Goal: Information Seeking & Learning: Learn about a topic

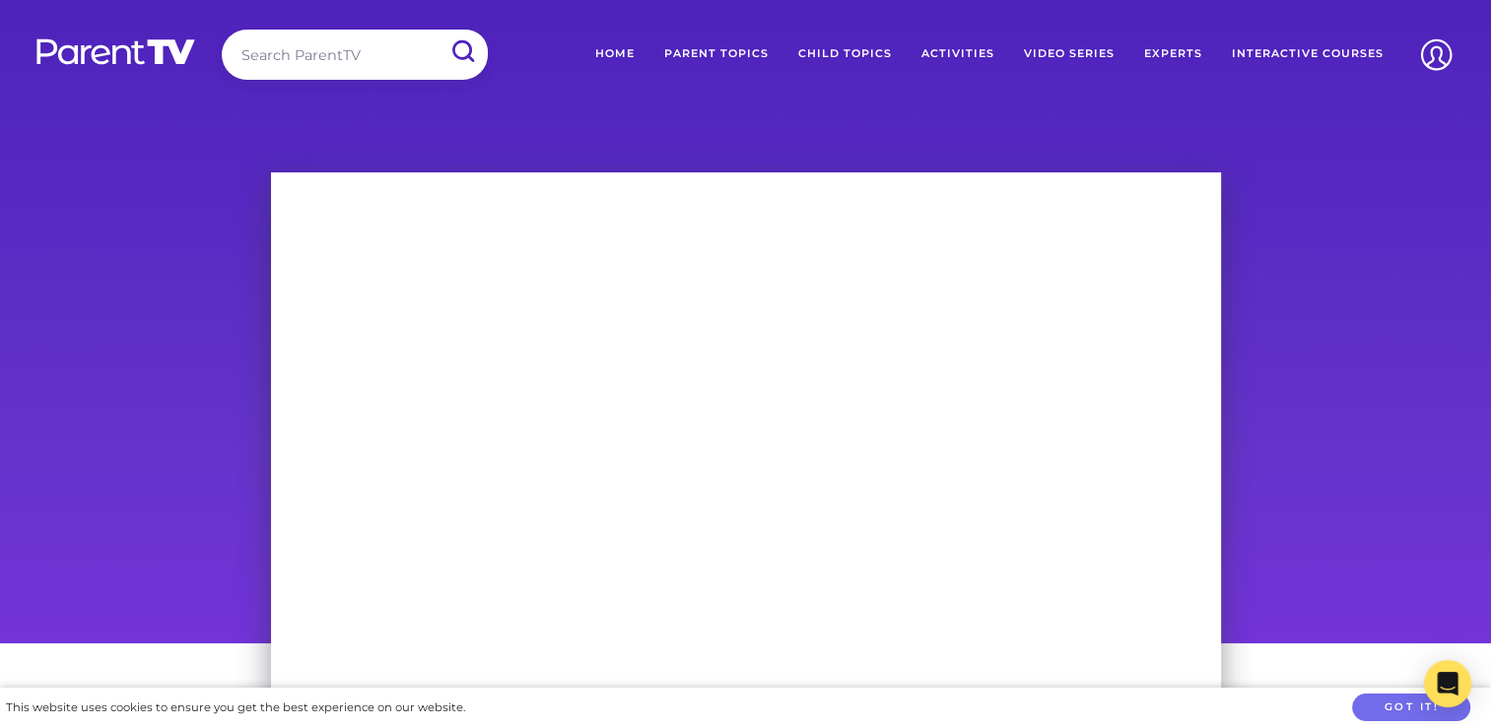
click at [744, 49] on link "Parent Topics" at bounding box center [716, 54] width 134 height 49
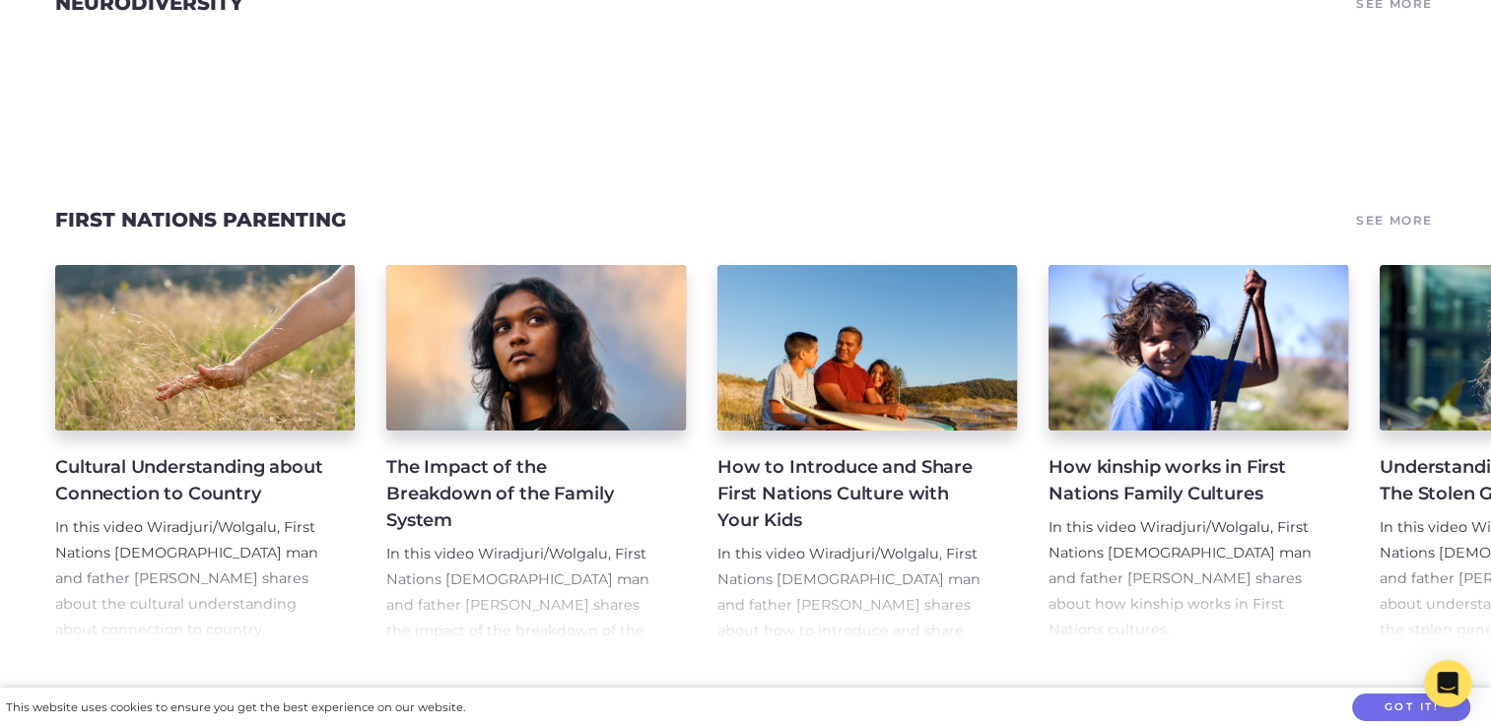
scroll to position [385, 0]
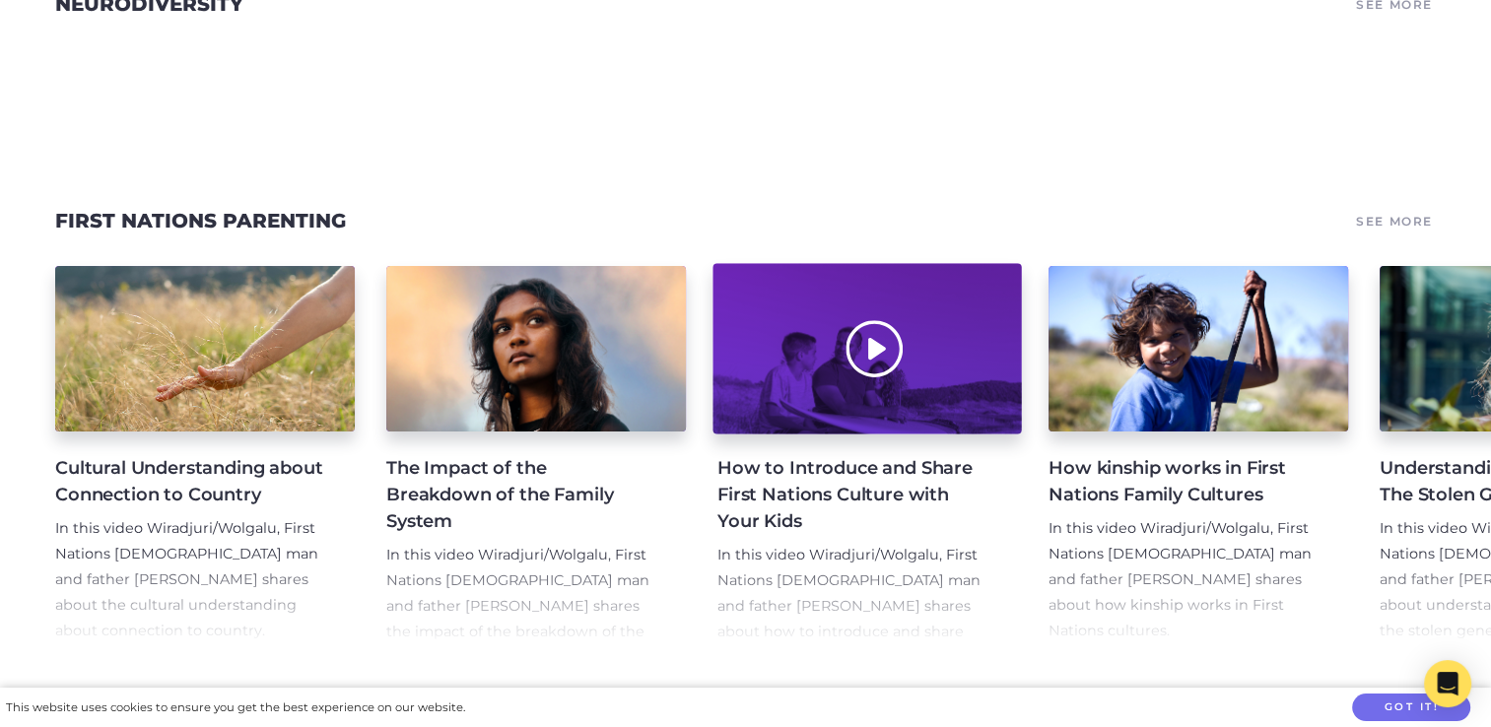
click at [878, 354] on div at bounding box center [866, 349] width 308 height 170
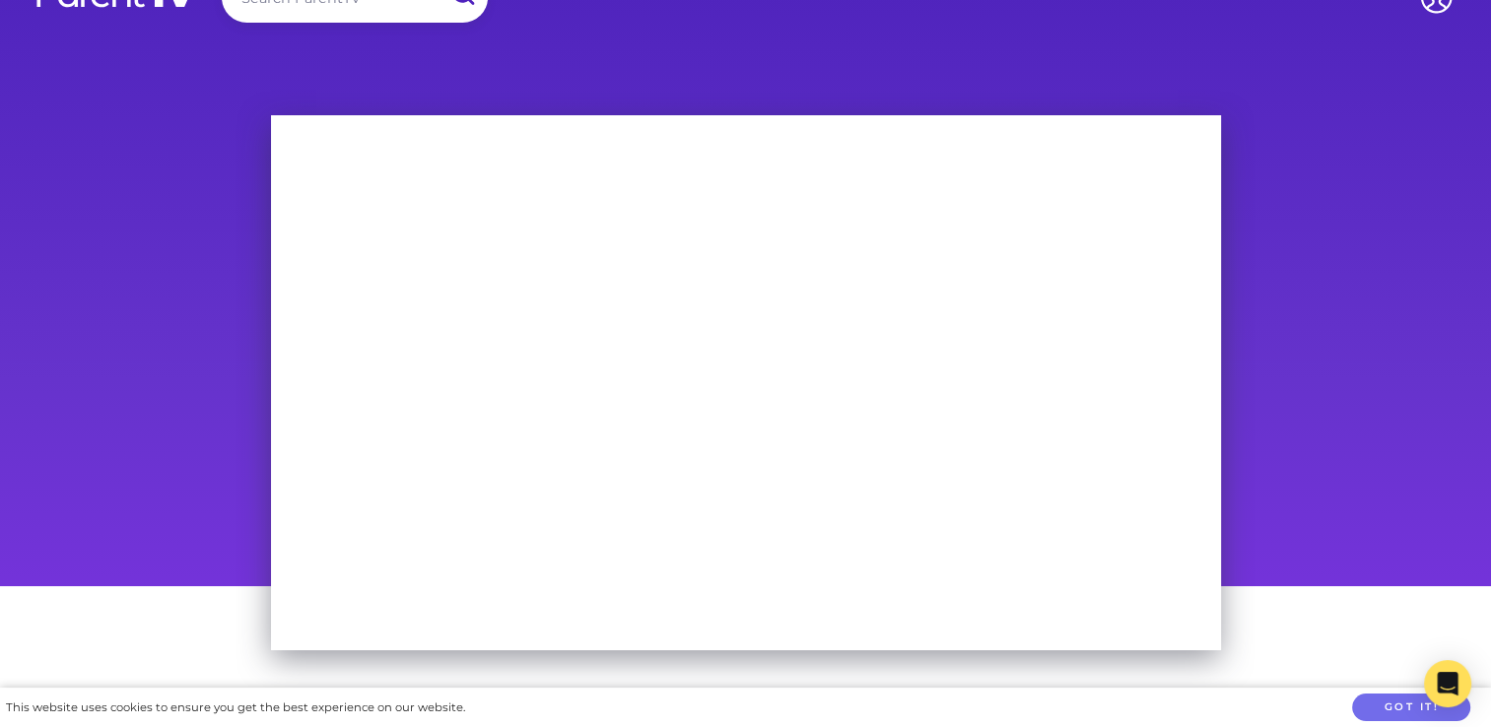
scroll to position [70, 0]
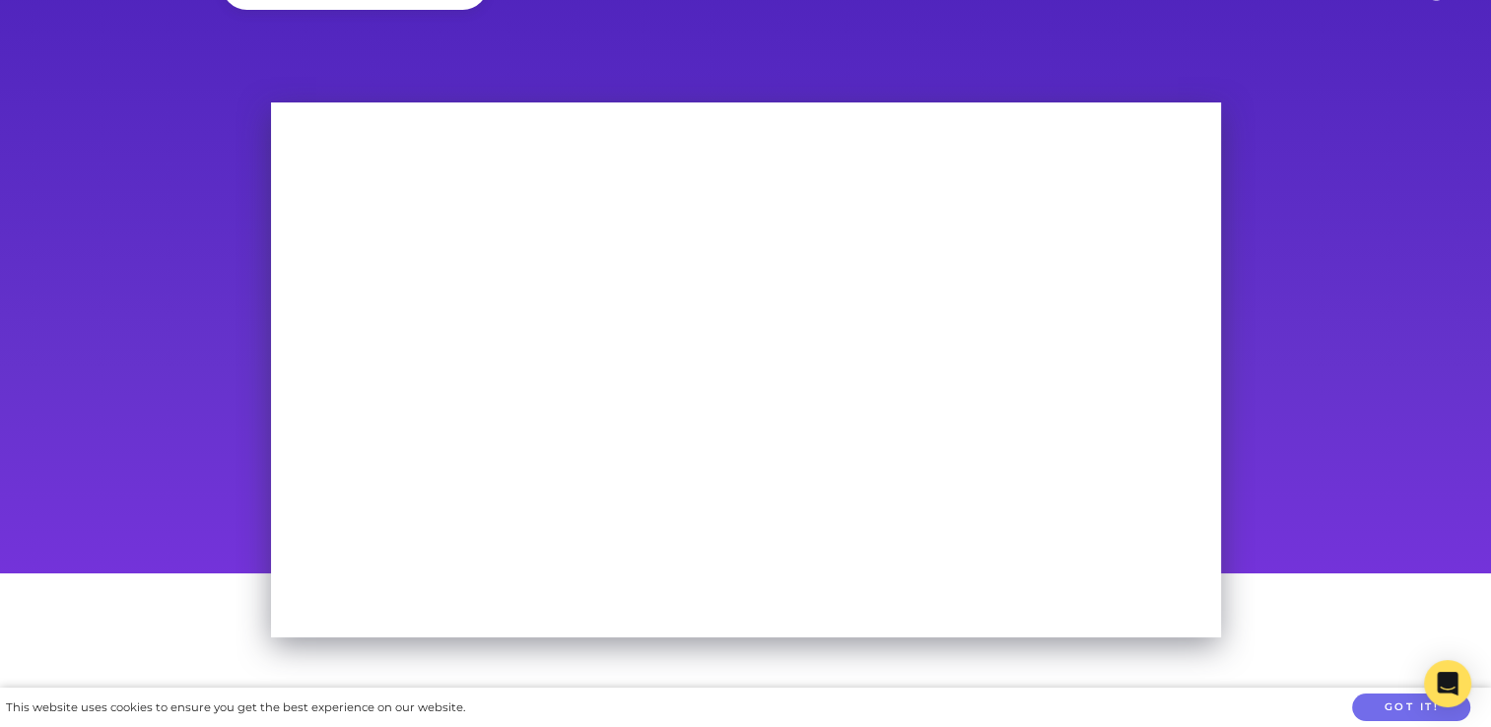
click at [1124, 70] on main "Joe Williams How to Introduce and Share First Nations Culture with Your Kids In…" at bounding box center [745, 591] width 1491 height 1102
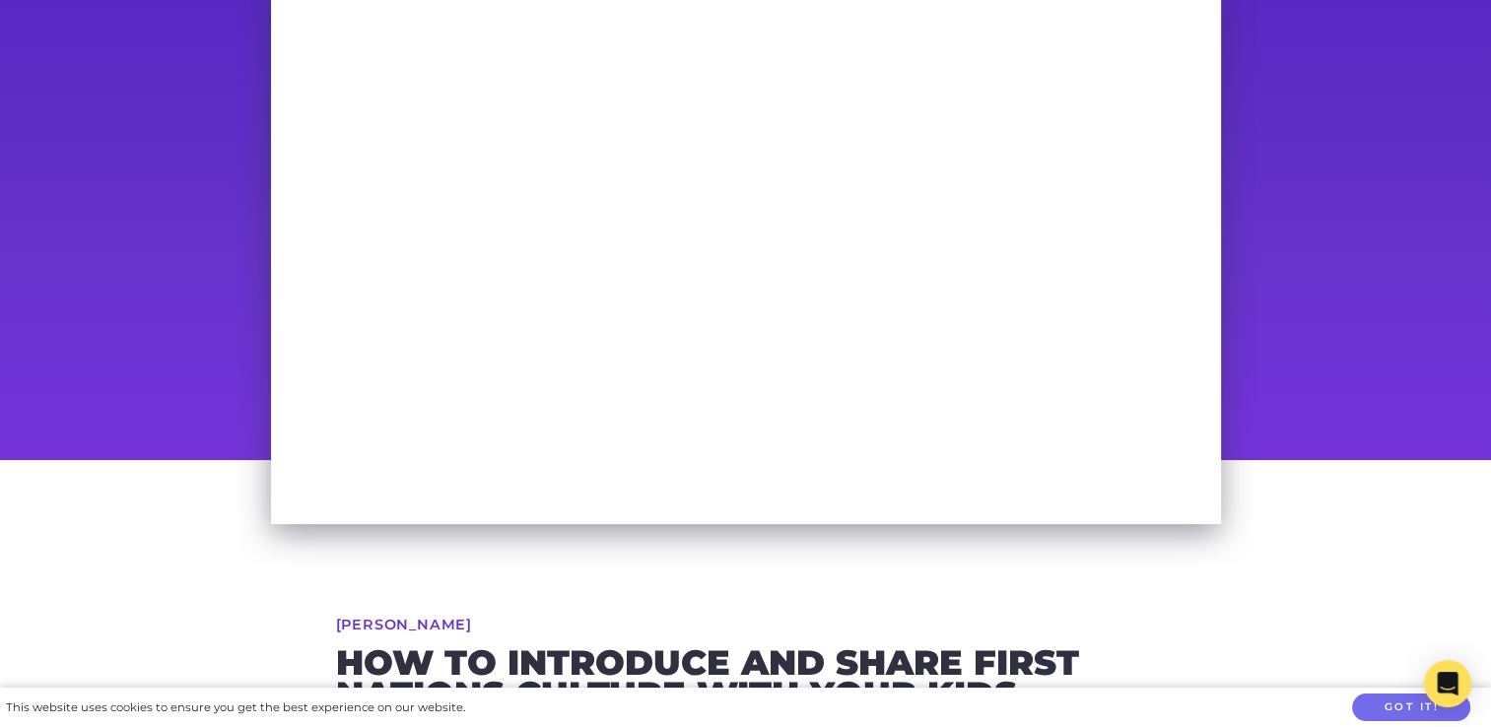
scroll to position [0, 0]
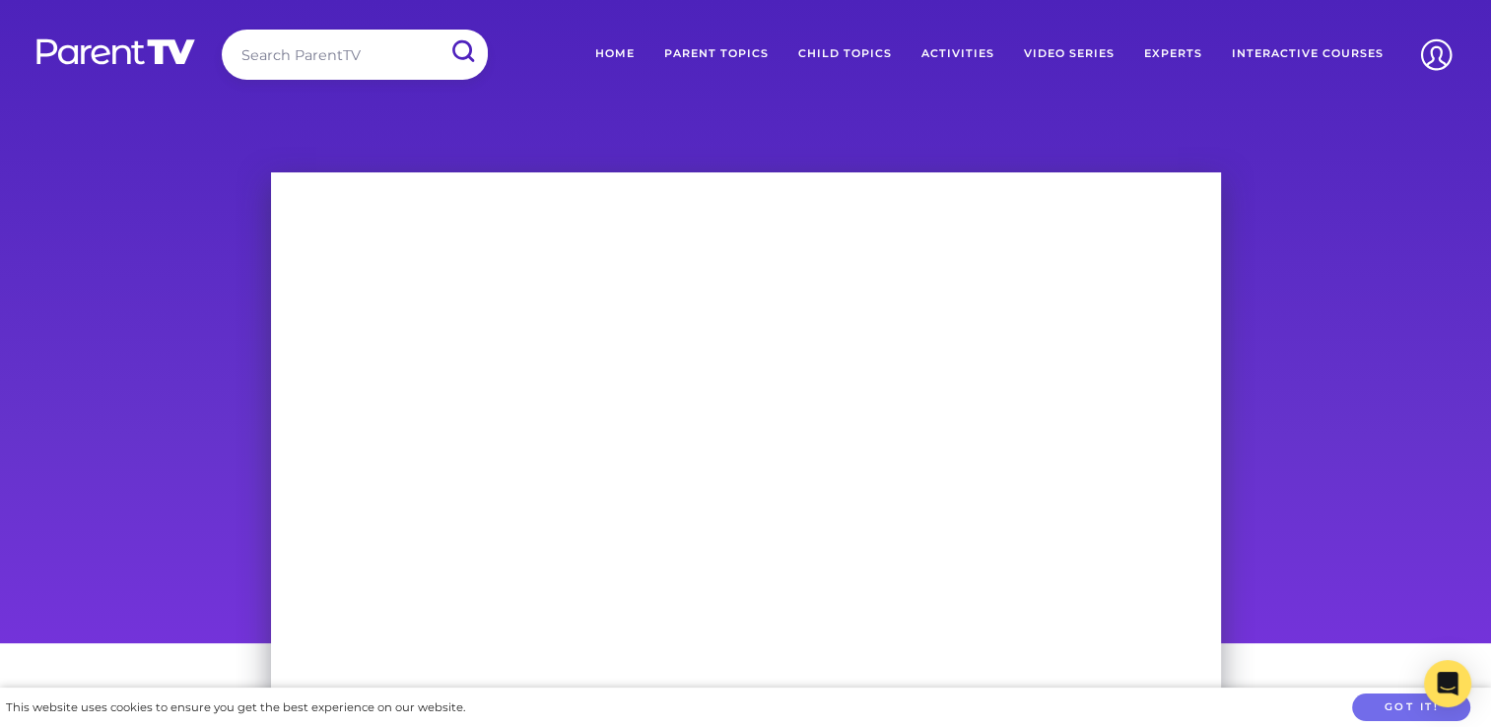
click at [707, 59] on link "Parent Topics" at bounding box center [716, 54] width 134 height 49
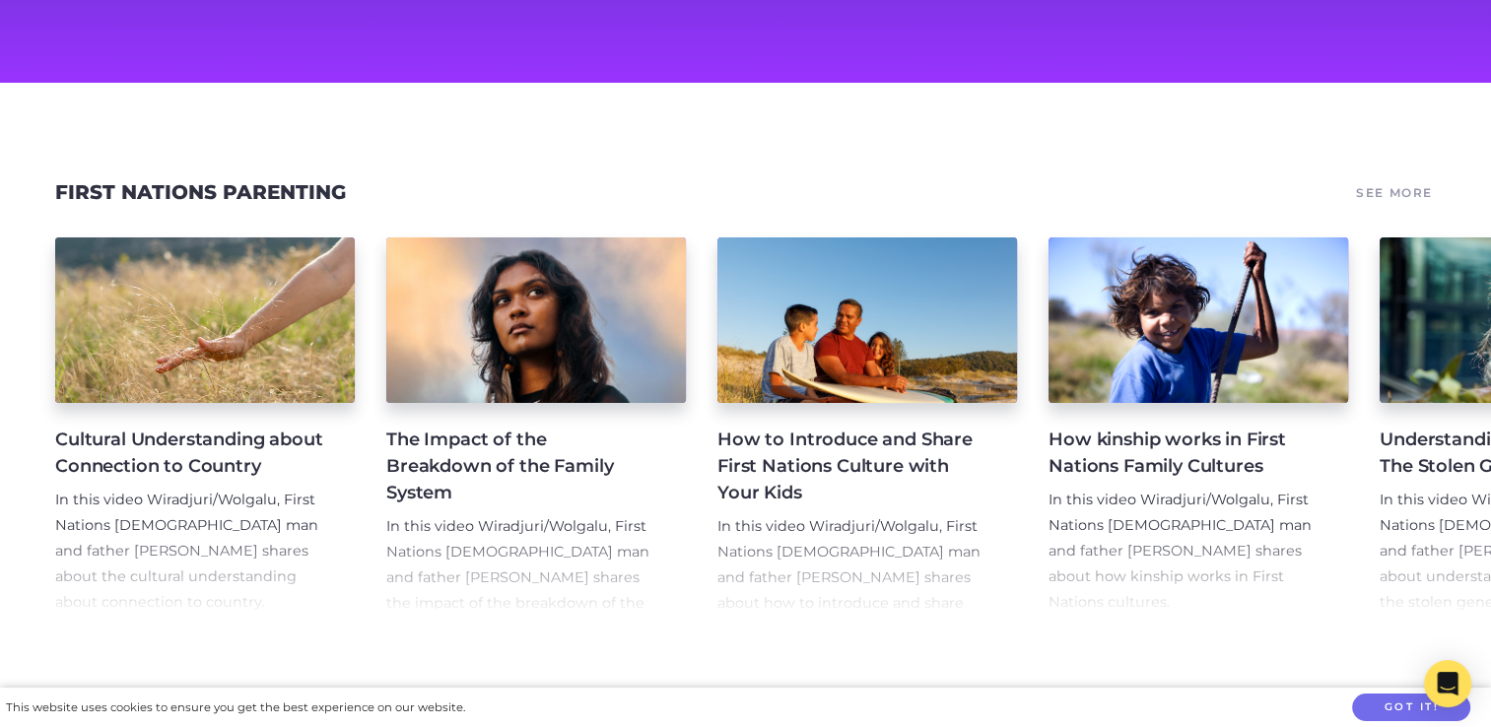
scroll to position [201, 0]
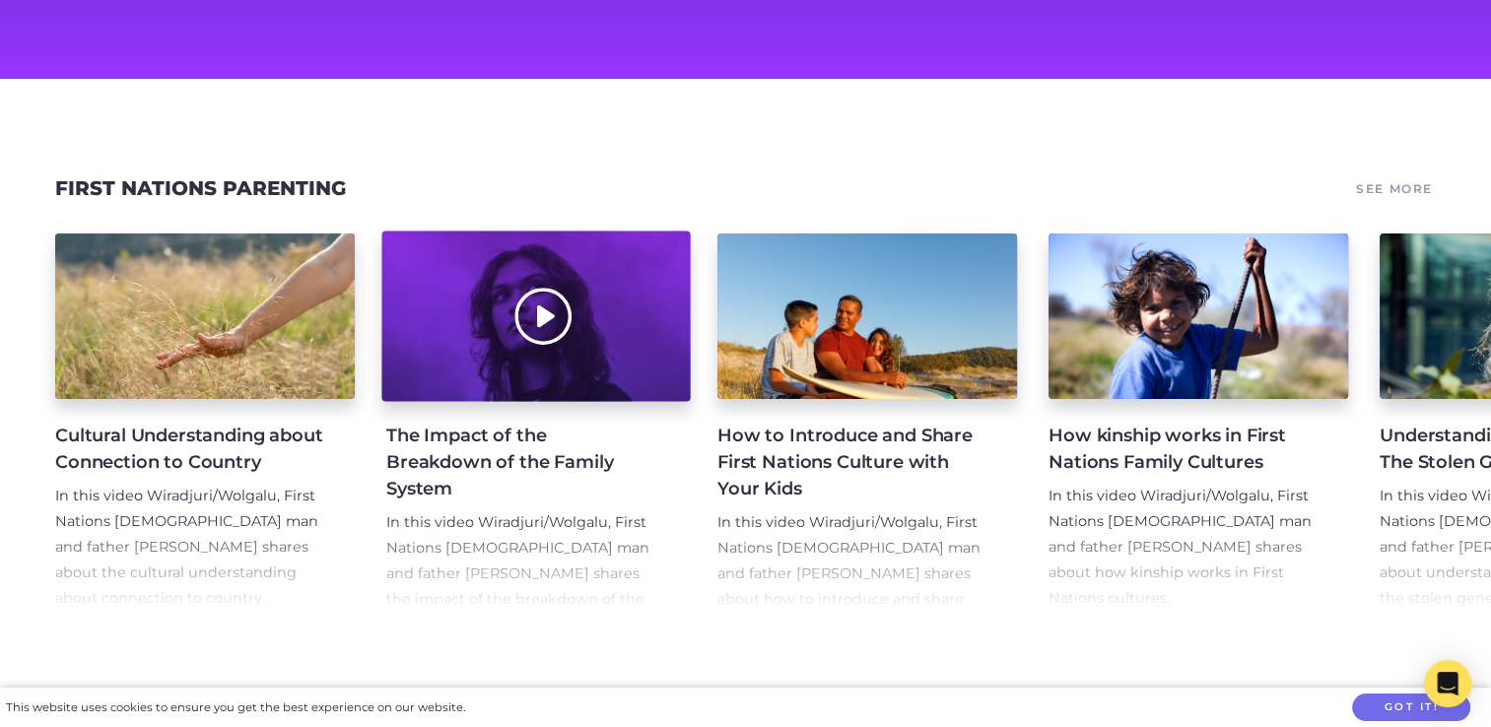
click at [534, 325] on div at bounding box center [535, 317] width 308 height 170
click at [548, 313] on div at bounding box center [535, 317] width 308 height 170
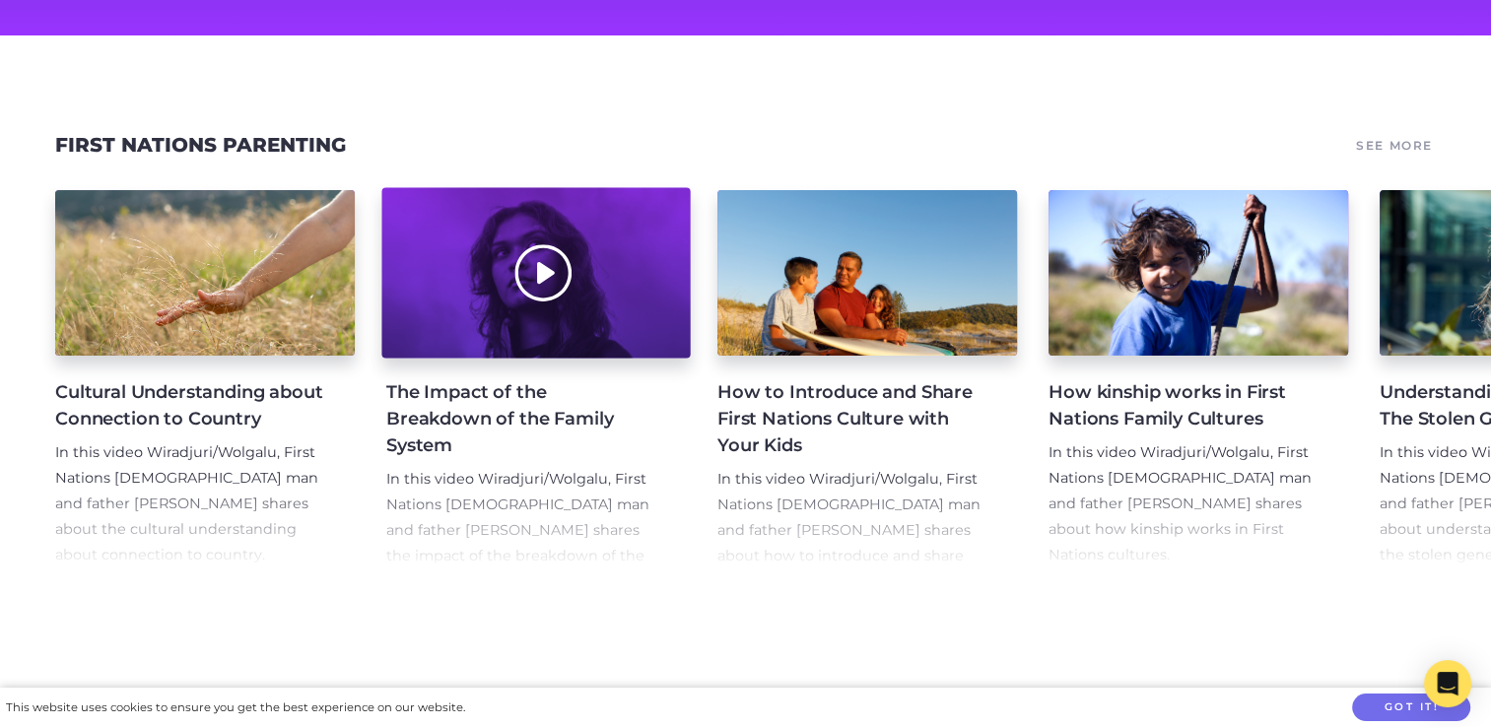
scroll to position [248, 0]
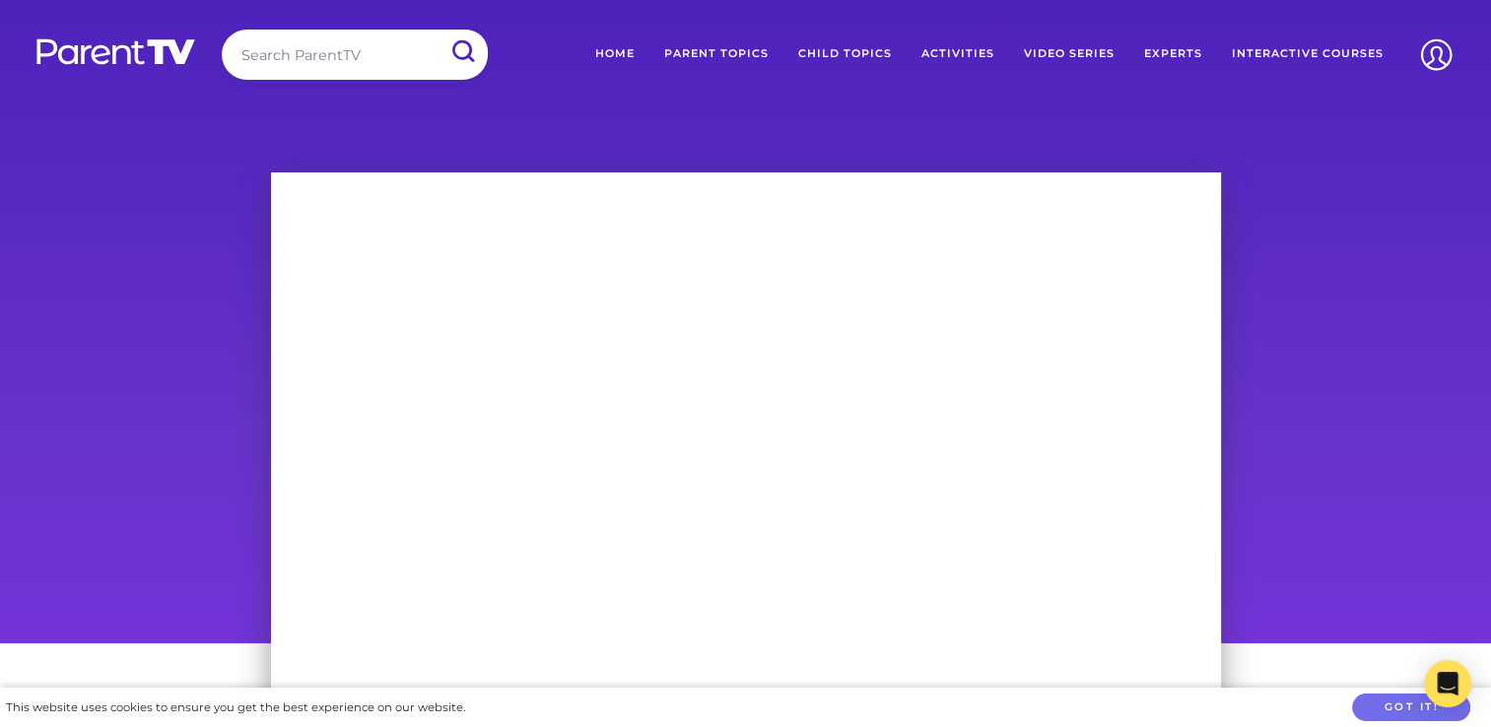
click at [317, 54] on input "search" at bounding box center [355, 55] width 266 height 50
type input "seen"
click at [465, 51] on input "submit" at bounding box center [461, 52] width 48 height 42
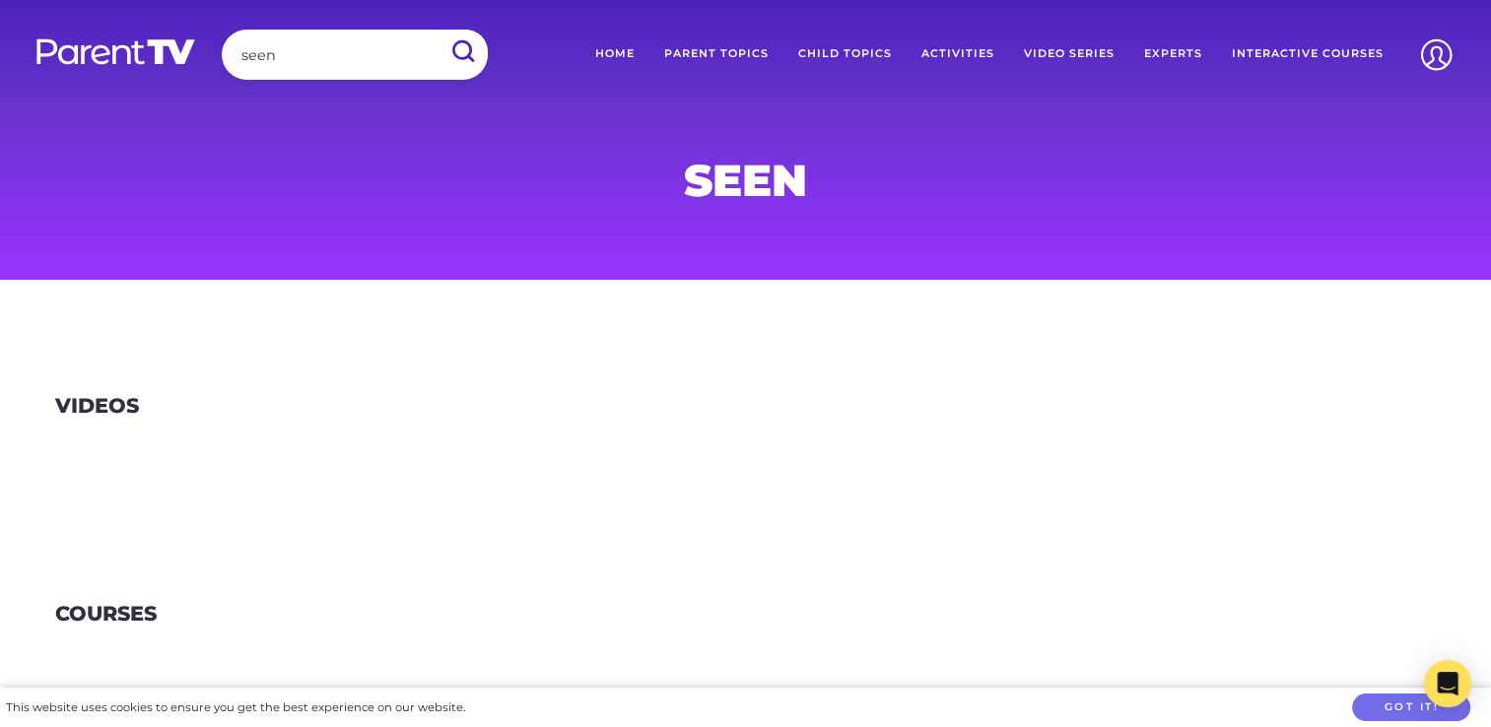
click at [687, 39] on link "Parent Topics" at bounding box center [716, 54] width 134 height 49
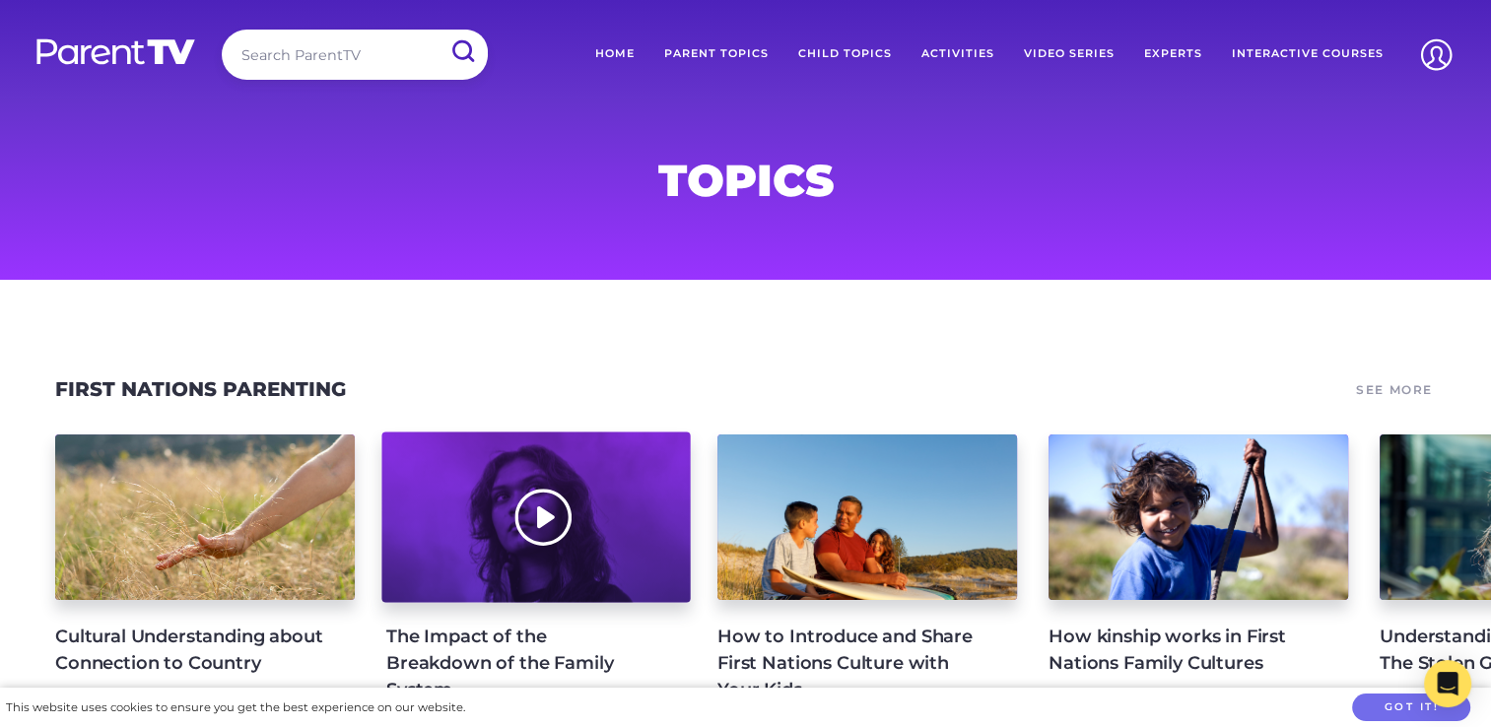
click at [504, 510] on div at bounding box center [535, 518] width 308 height 170
click at [543, 513] on div at bounding box center [535, 518] width 308 height 170
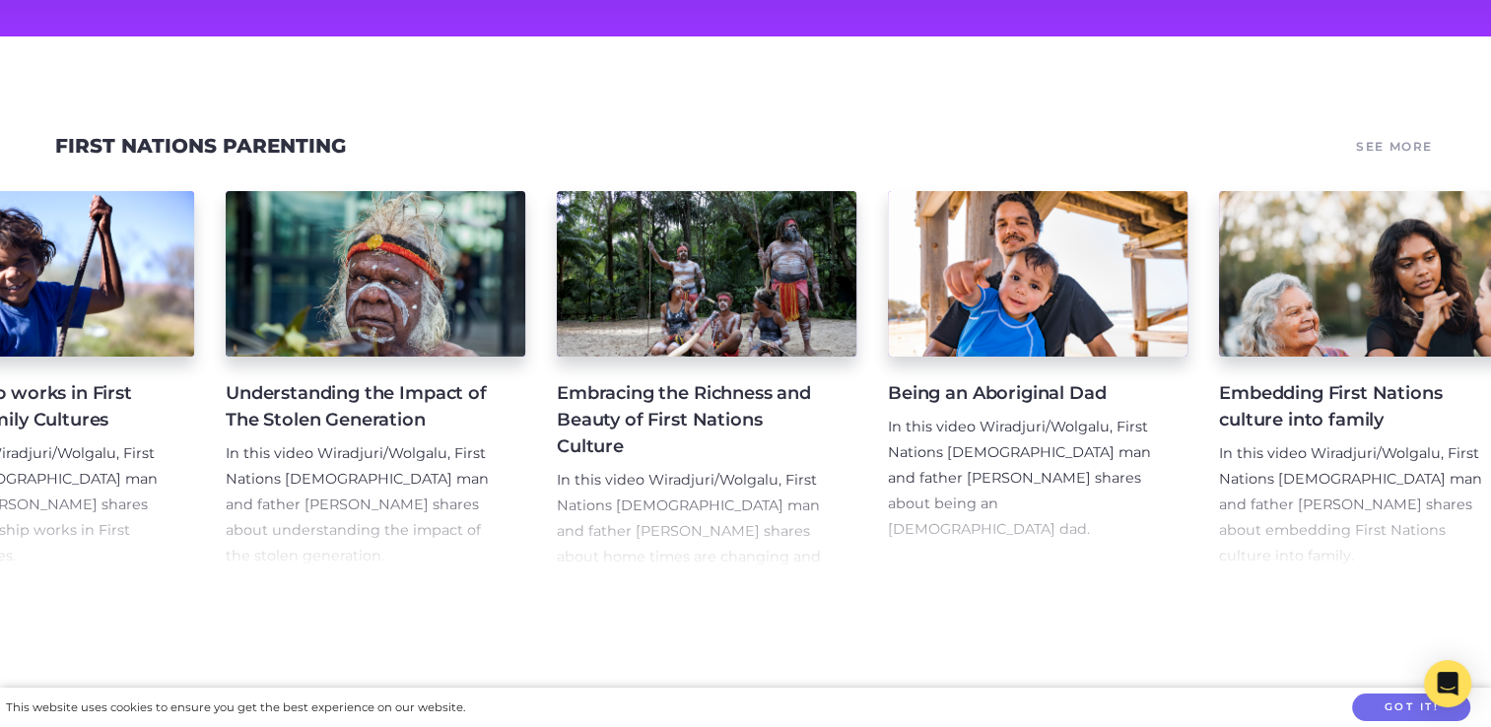
scroll to position [0, 1465]
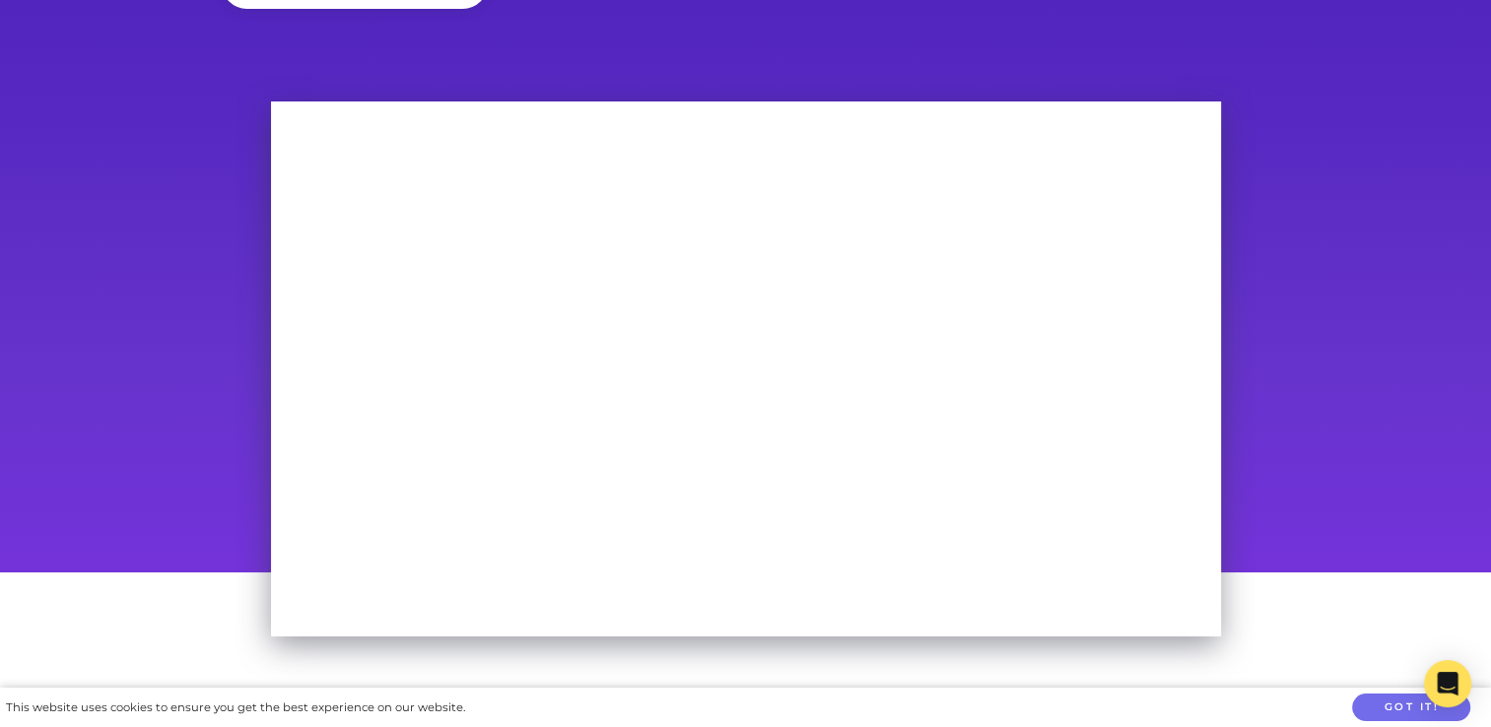
scroll to position [91, 0]
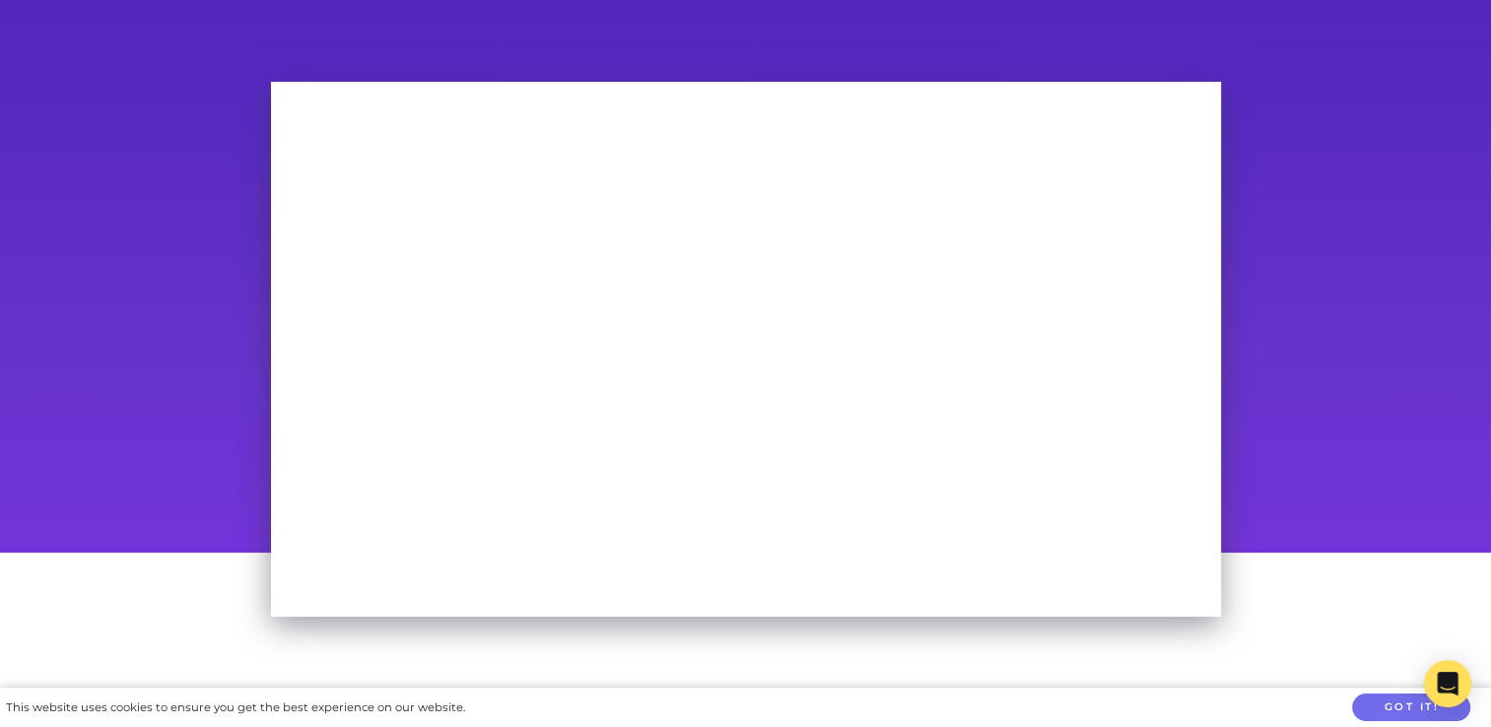
drag, startPoint x: 920, startPoint y: 56, endPoint x: 890, endPoint y: 54, distance: 30.6
click at [890, 54] on main "[PERSON_NAME] The Impact of the Breakdown of the Family System In this video Wi…" at bounding box center [745, 571] width 1491 height 1102
click at [1373, 294] on div at bounding box center [745, 310] width 1491 height 486
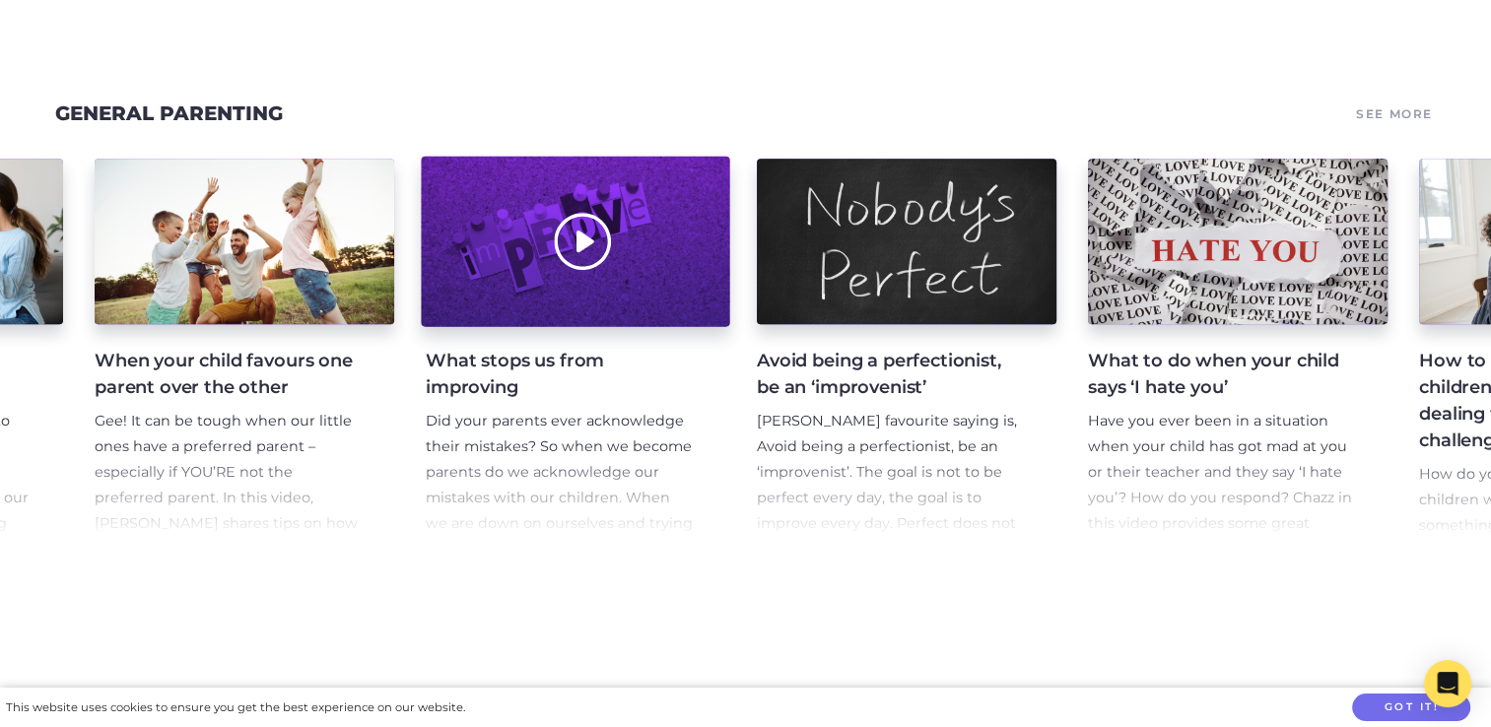
scroll to position [1306, 0]
click at [574, 260] on div at bounding box center [575, 241] width 308 height 170
click at [583, 257] on div at bounding box center [575, 241] width 308 height 170
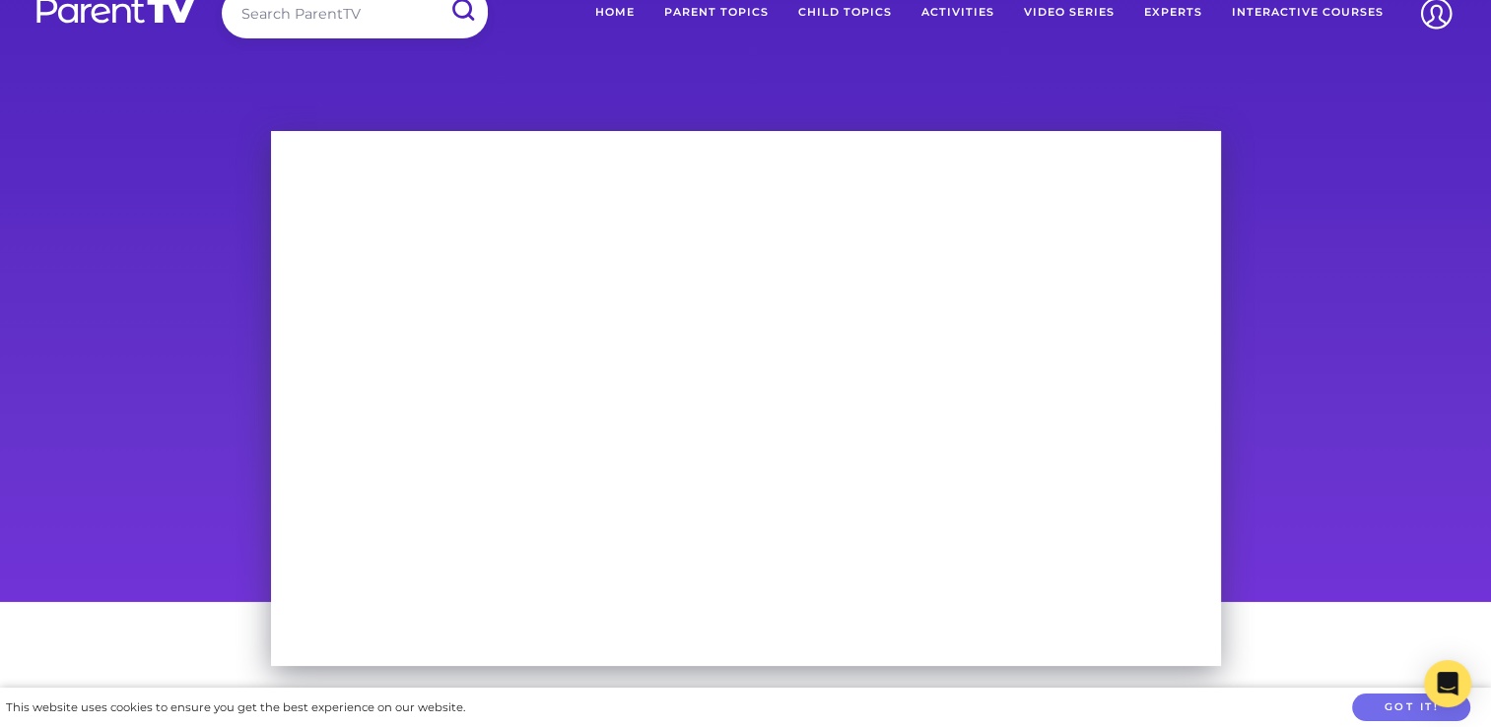
scroll to position [51, 0]
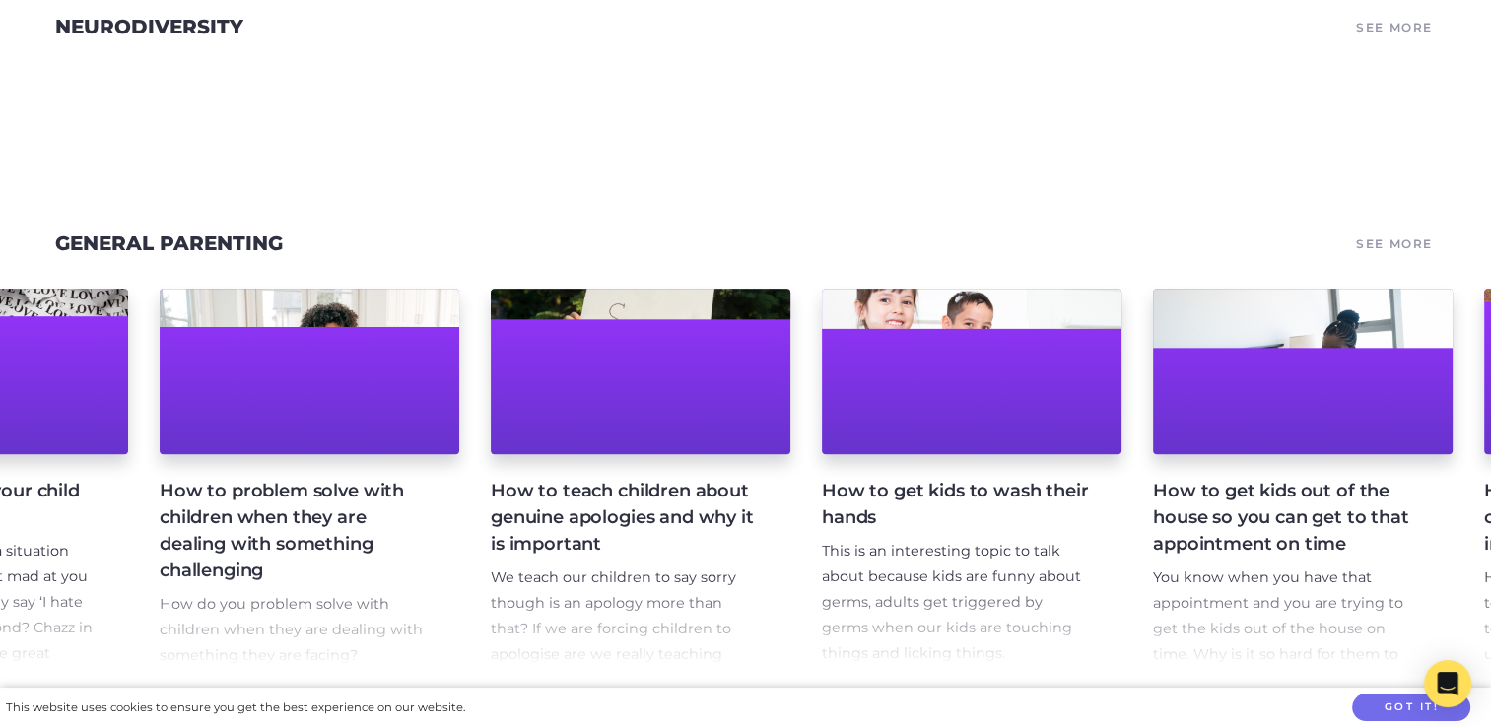
scroll to position [0, 3892]
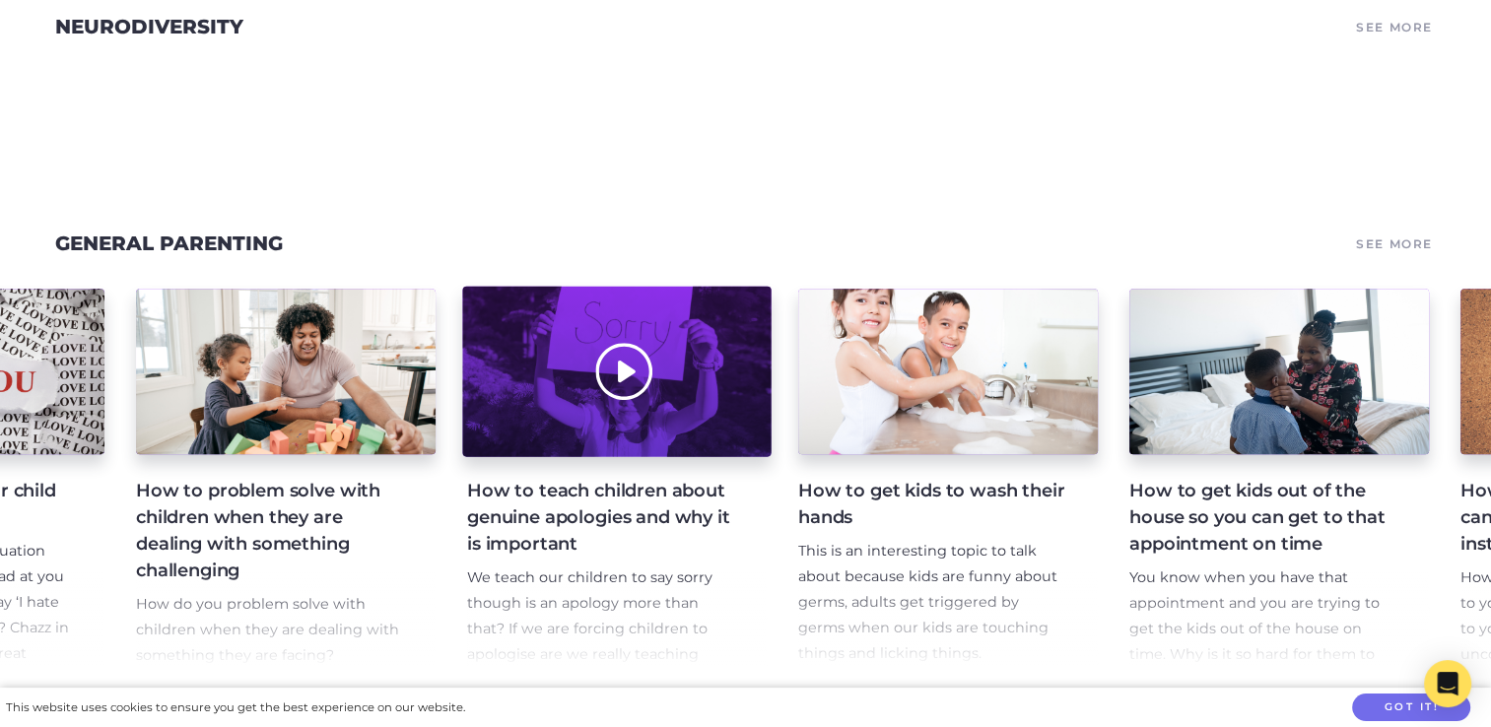
click at [604, 388] on div at bounding box center [616, 372] width 308 height 170
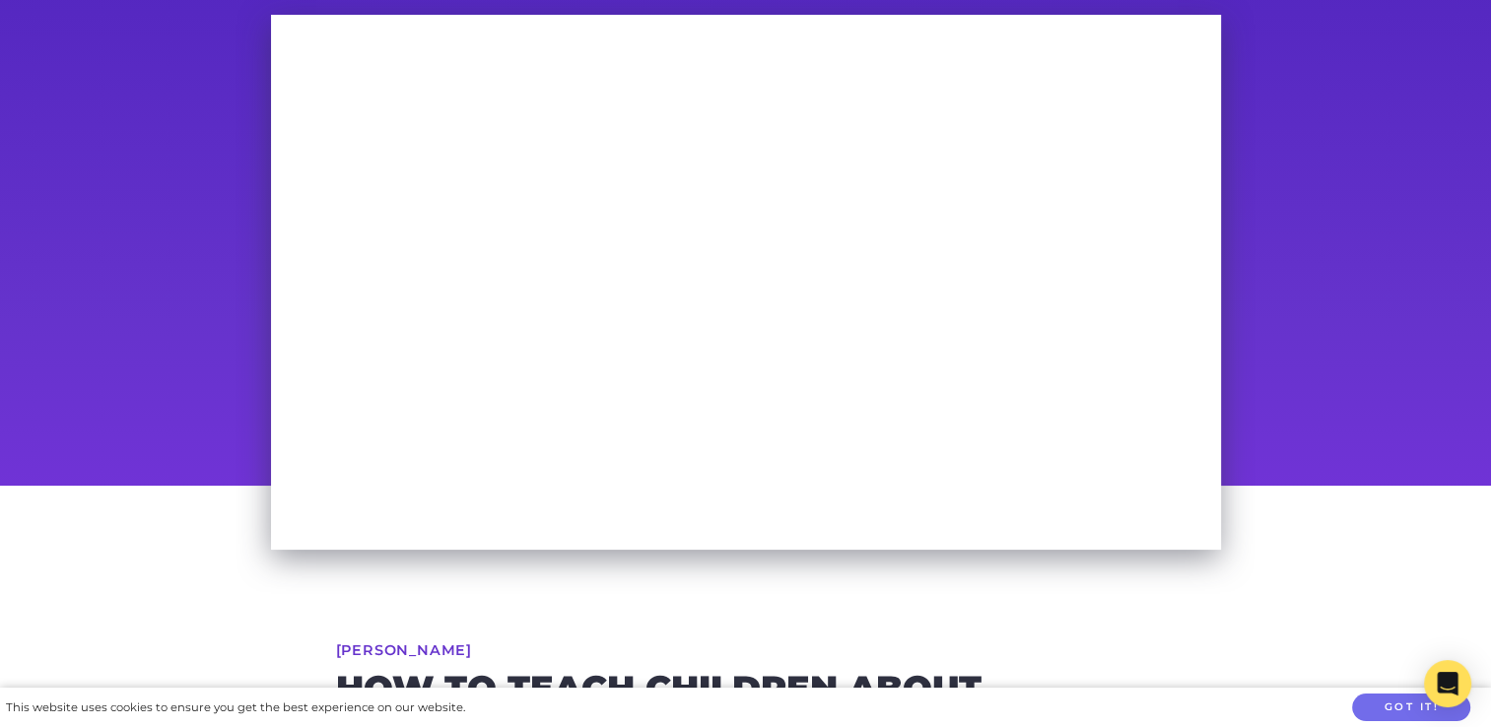
scroll to position [74, 0]
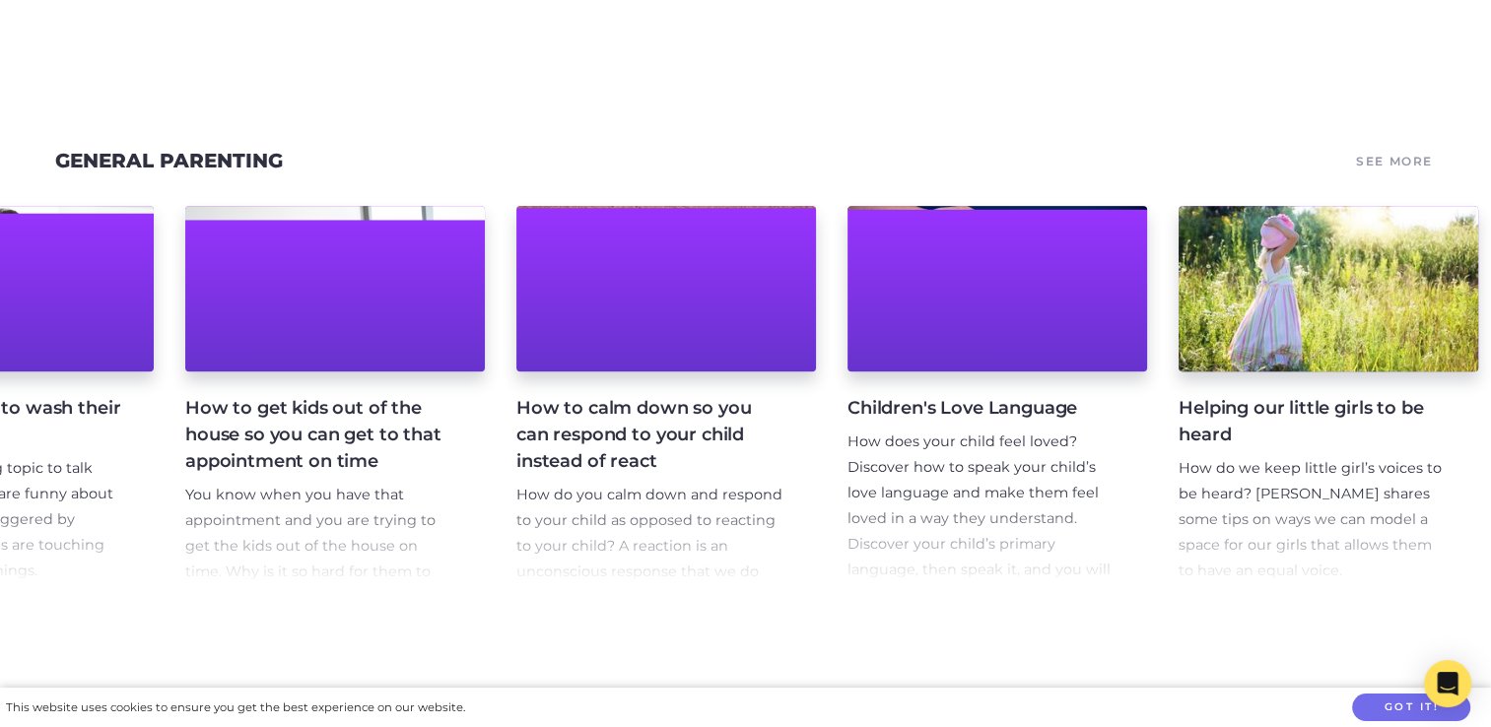
scroll to position [0, 4844]
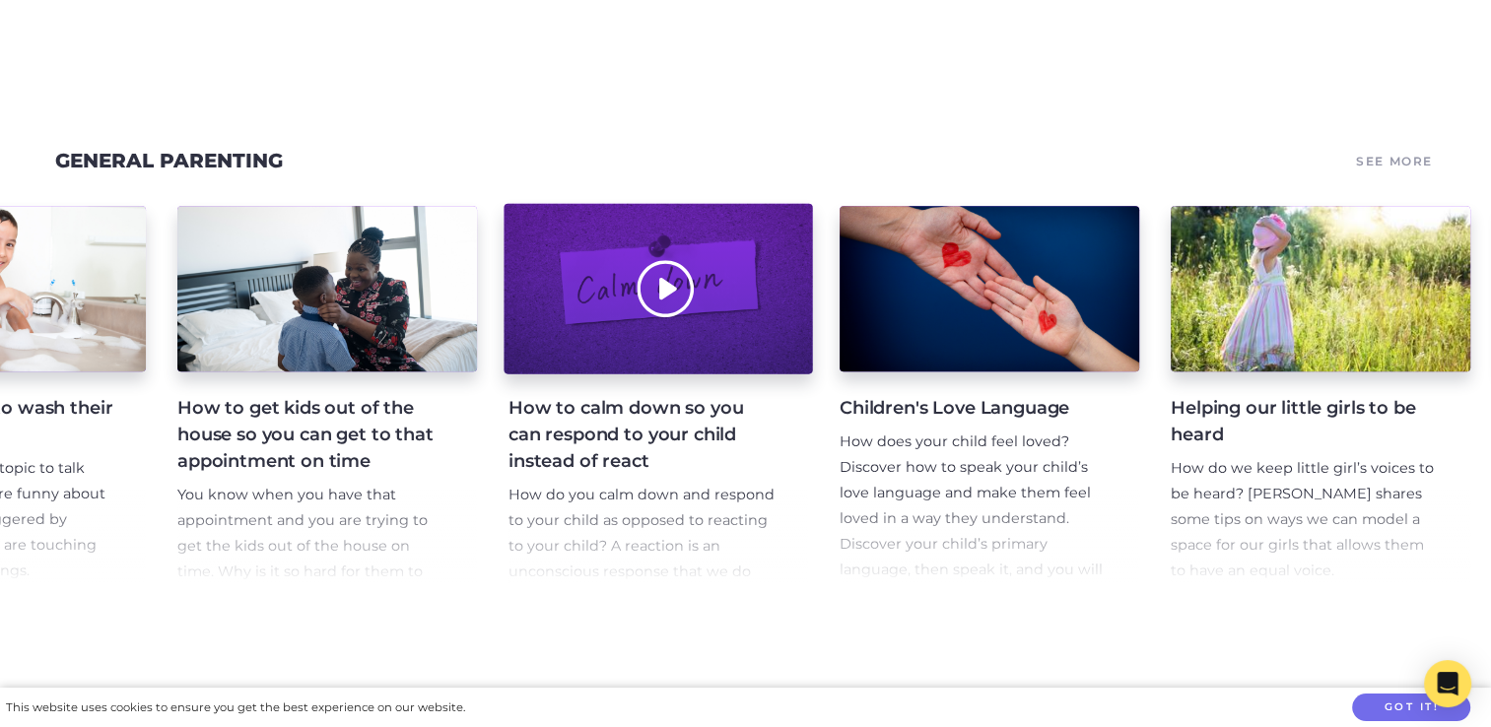
click at [673, 298] on div at bounding box center [658, 289] width 308 height 170
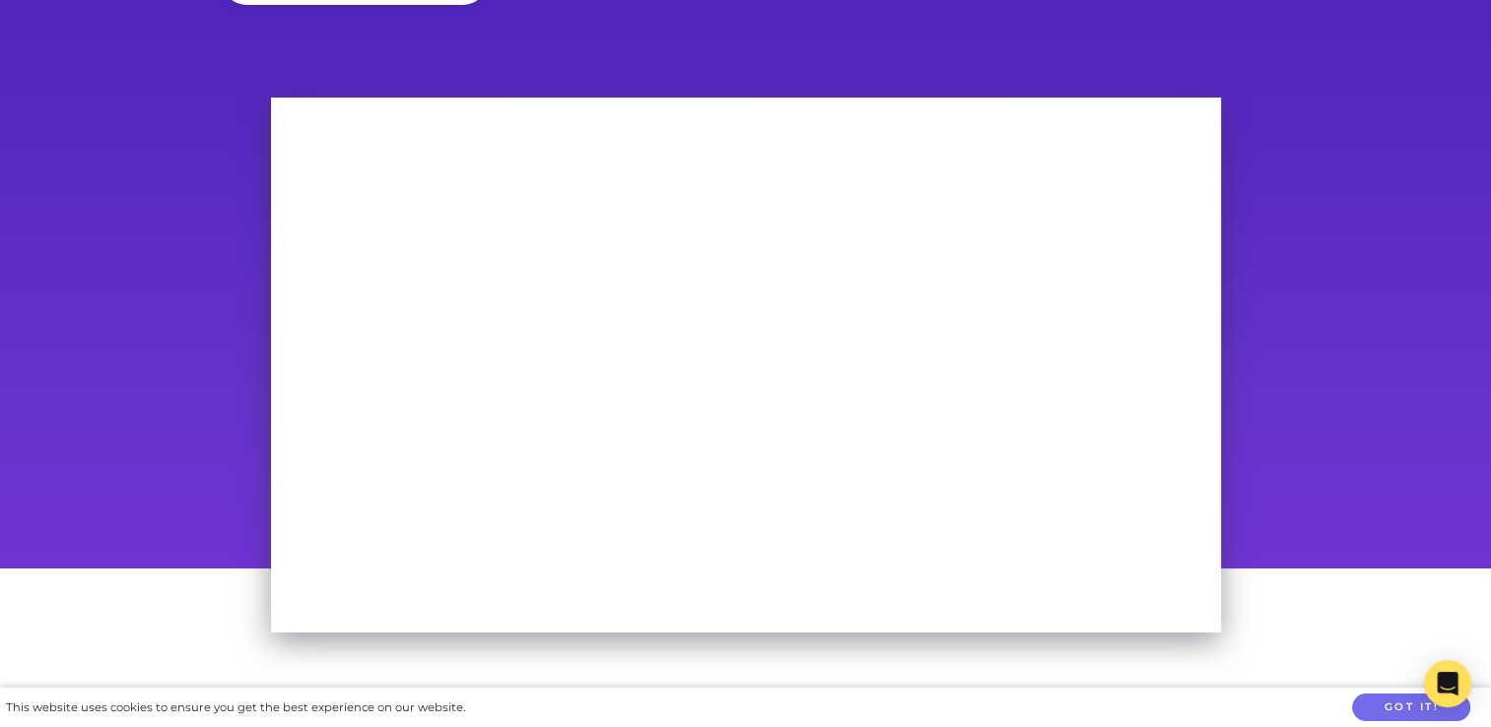
scroll to position [75, 0]
click at [1371, 709] on button "Got it!" at bounding box center [1411, 708] width 118 height 29
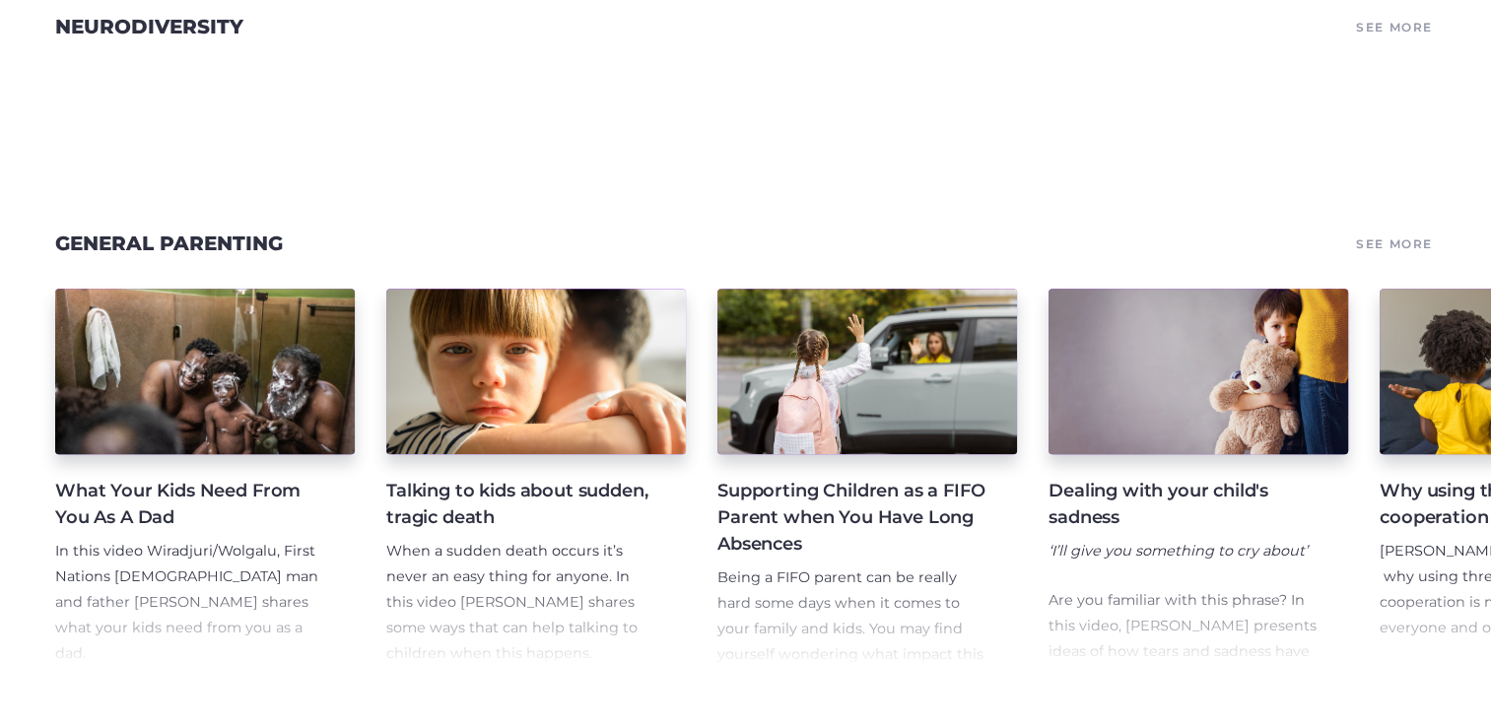
scroll to position [0, 5794]
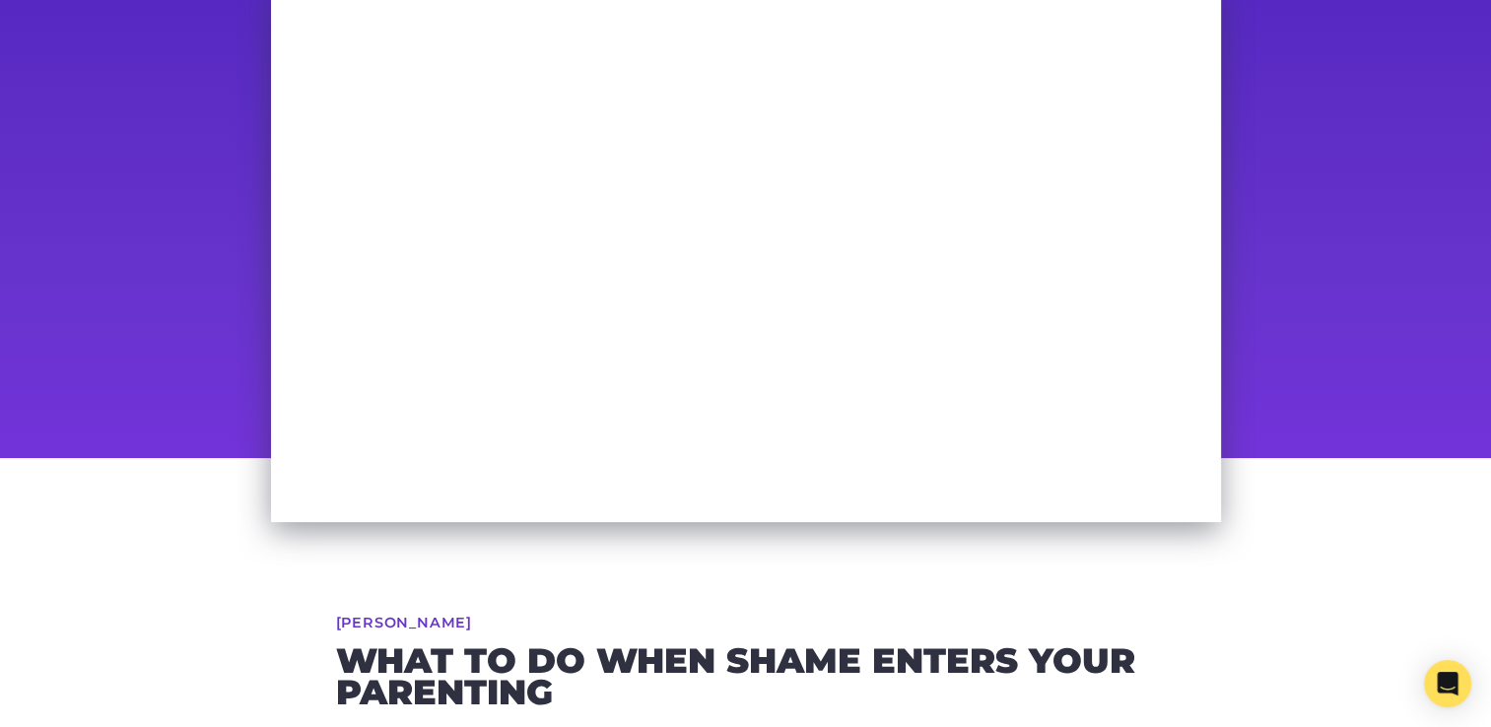
scroll to position [172, 0]
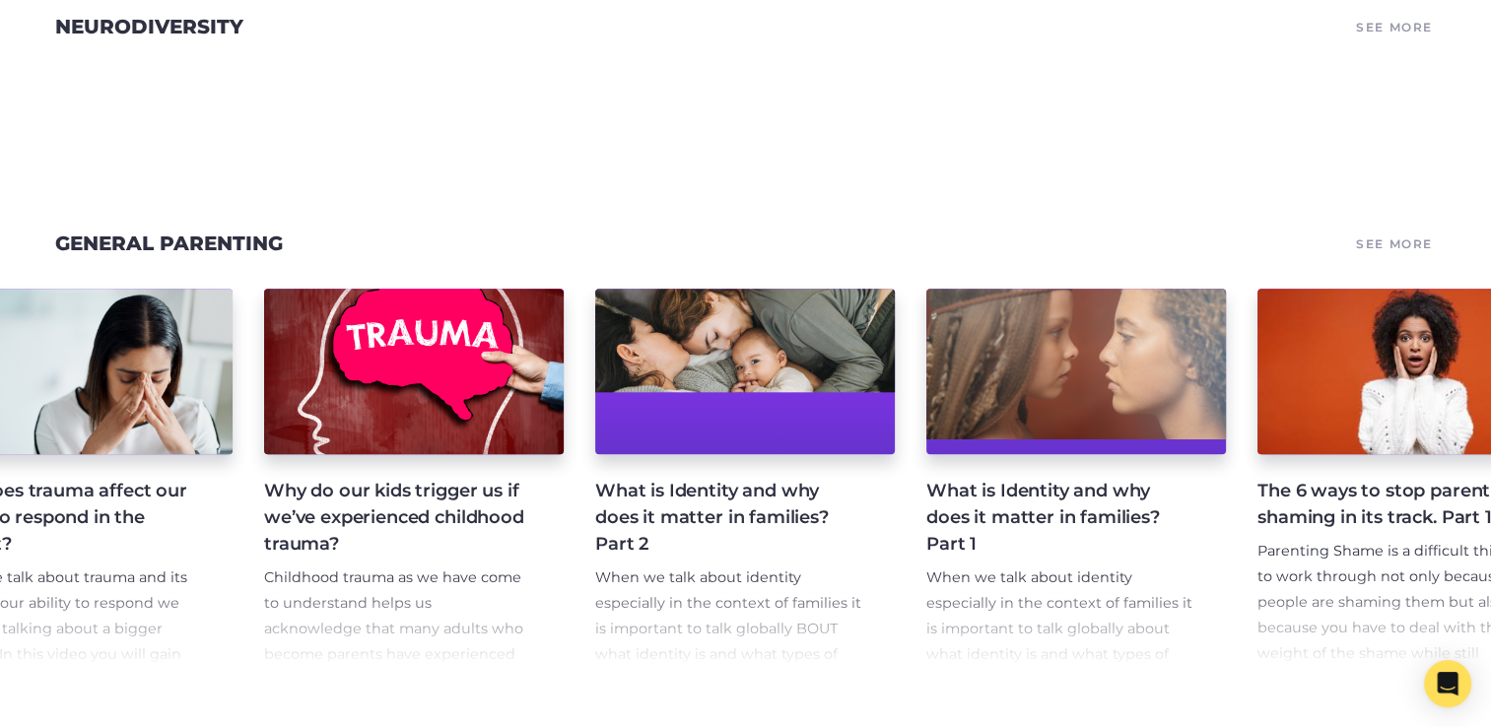
scroll to position [0, 6745]
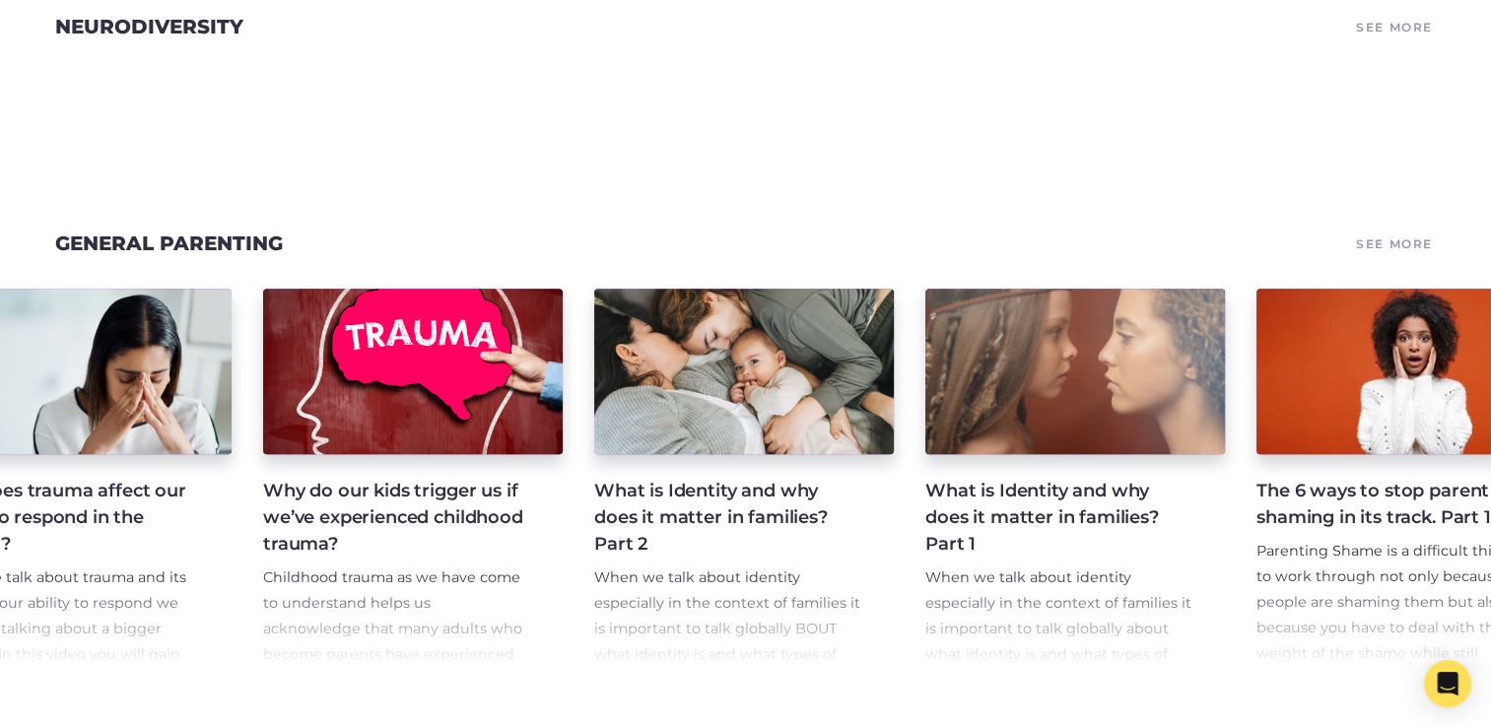
click at [384, 603] on p "Childhood trauma as we have come to understand helps us acknowledge that many a…" at bounding box center [397, 668] width 268 height 204
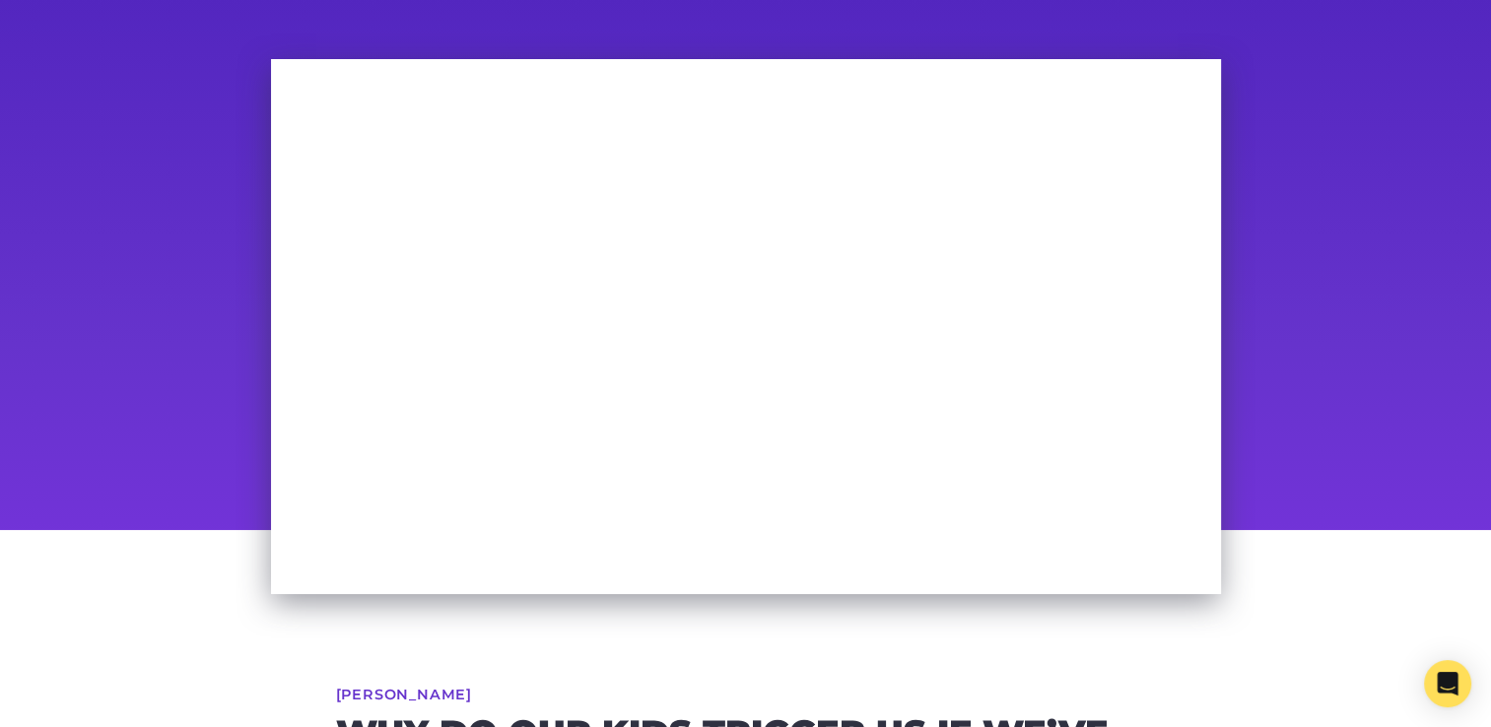
scroll to position [110, 0]
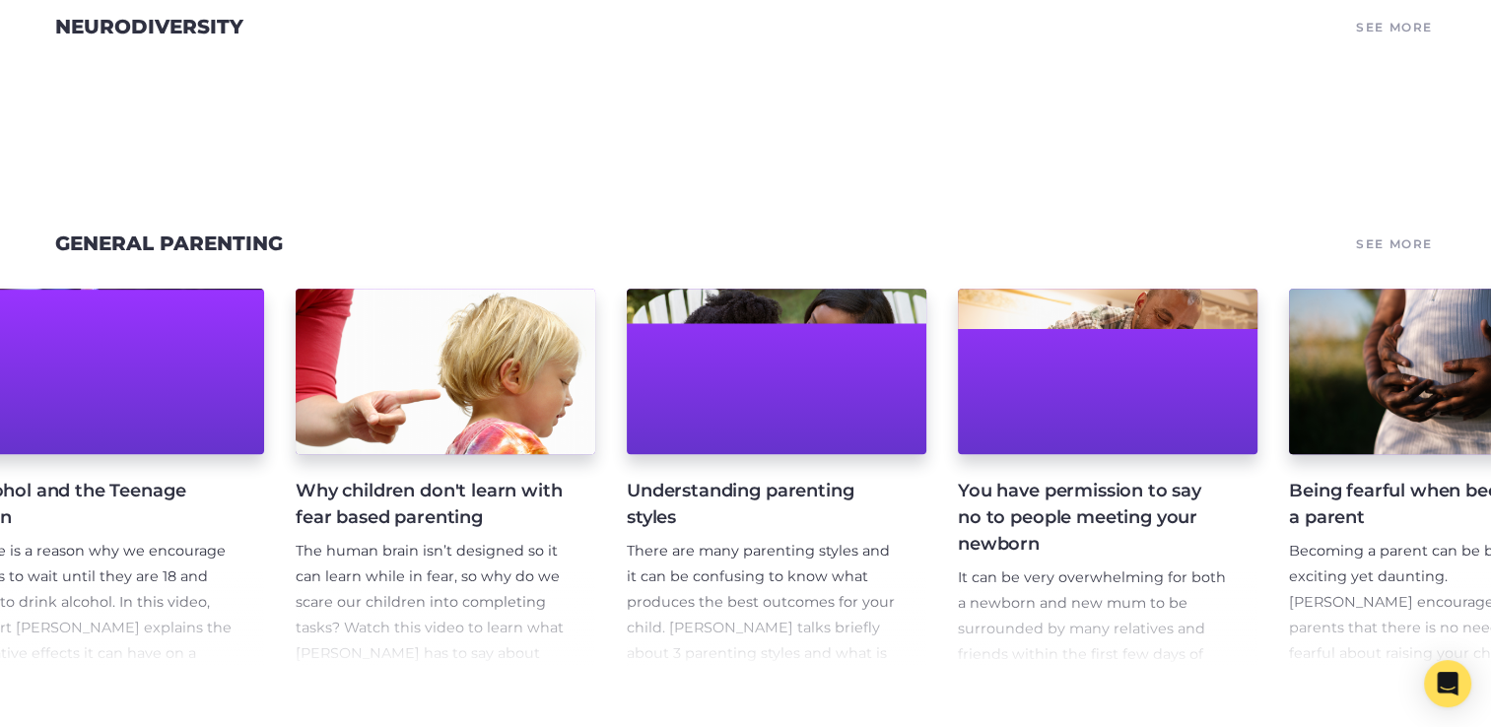
scroll to position [0, 11349]
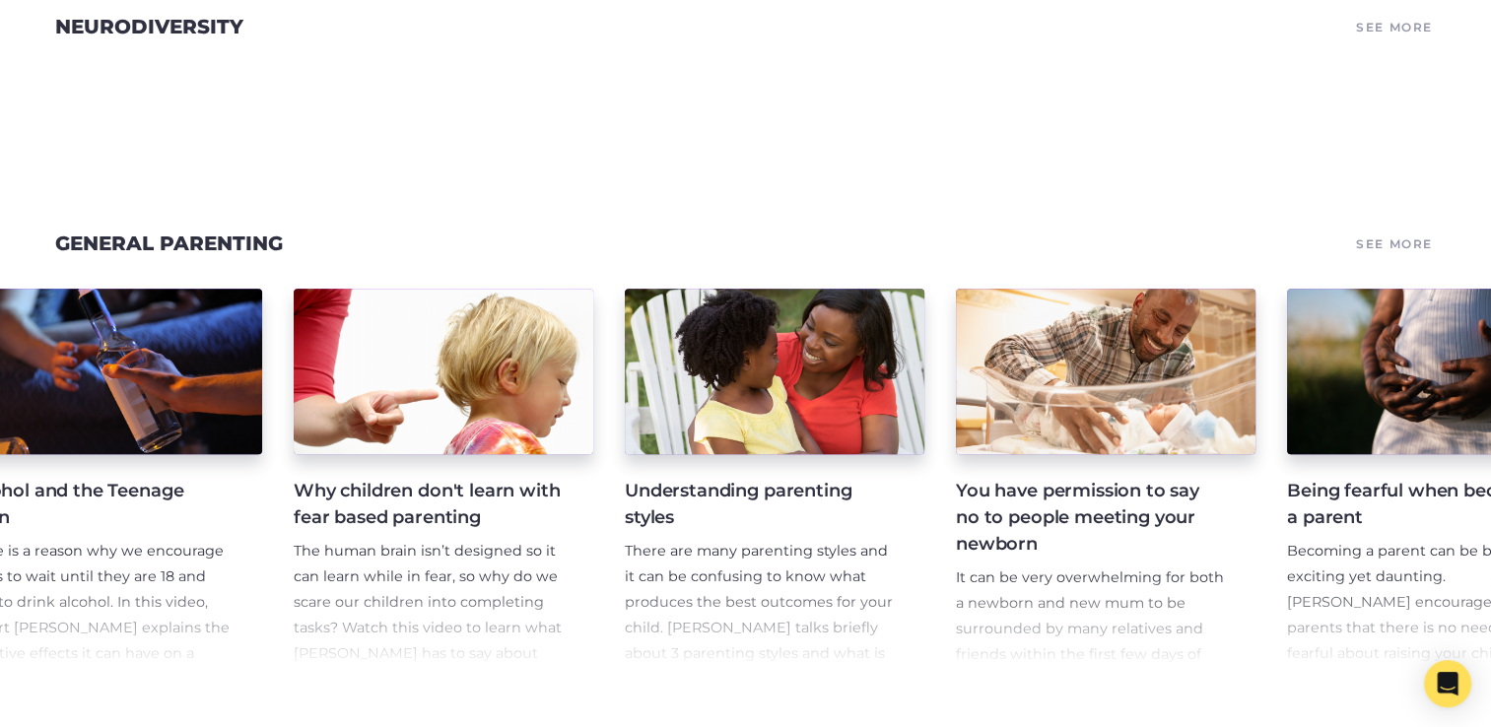
click at [524, 563] on span "The human brain isn’t designed so it can learn while in fear, so why do we scar…" at bounding box center [428, 627] width 268 height 171
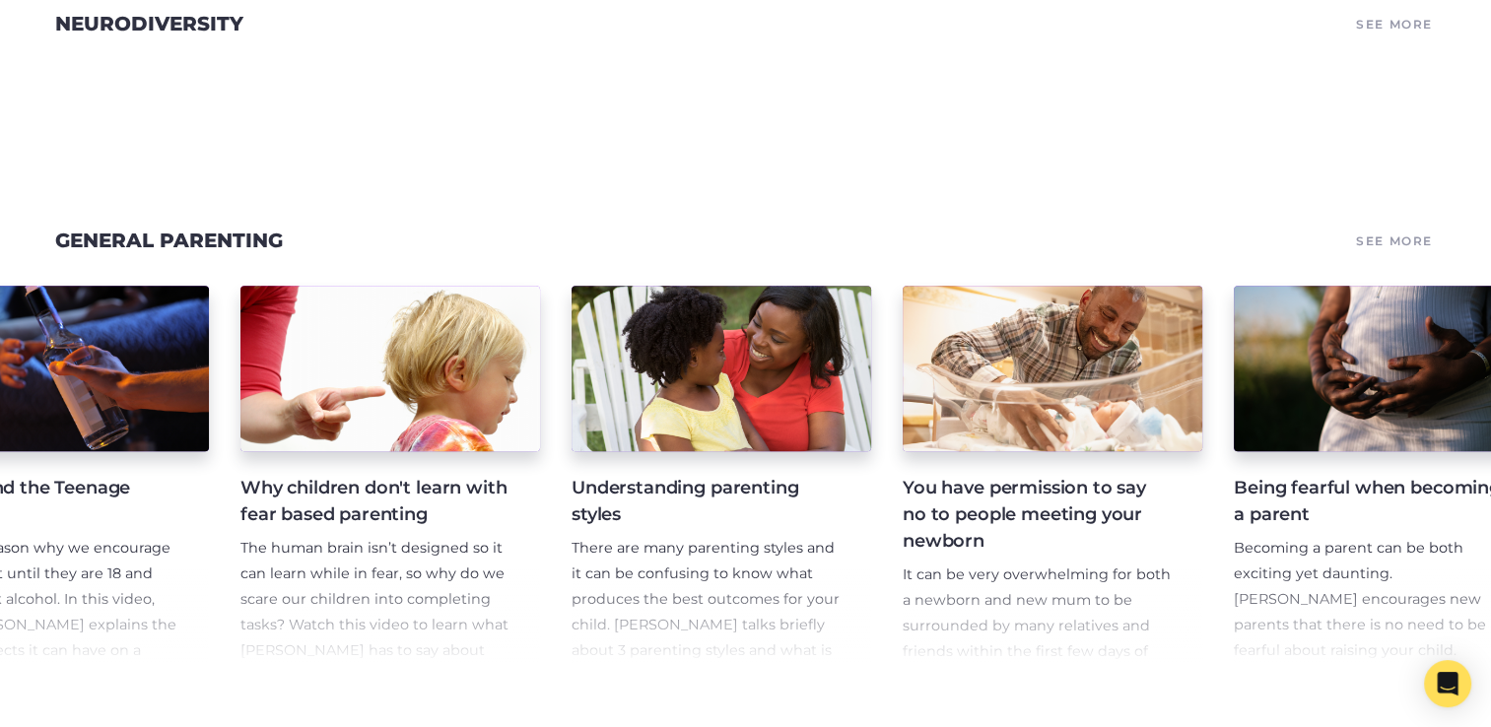
scroll to position [0, 11405]
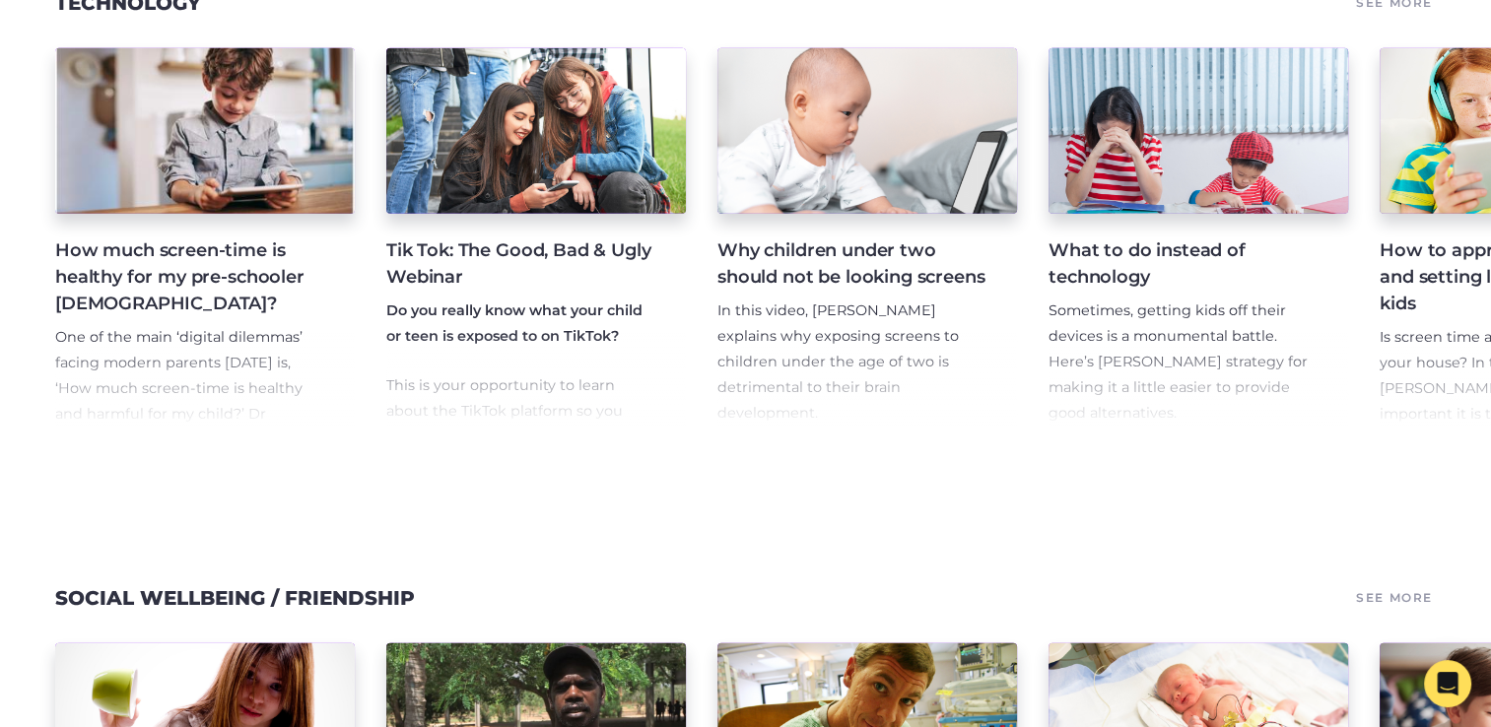
scroll to position [5475, 0]
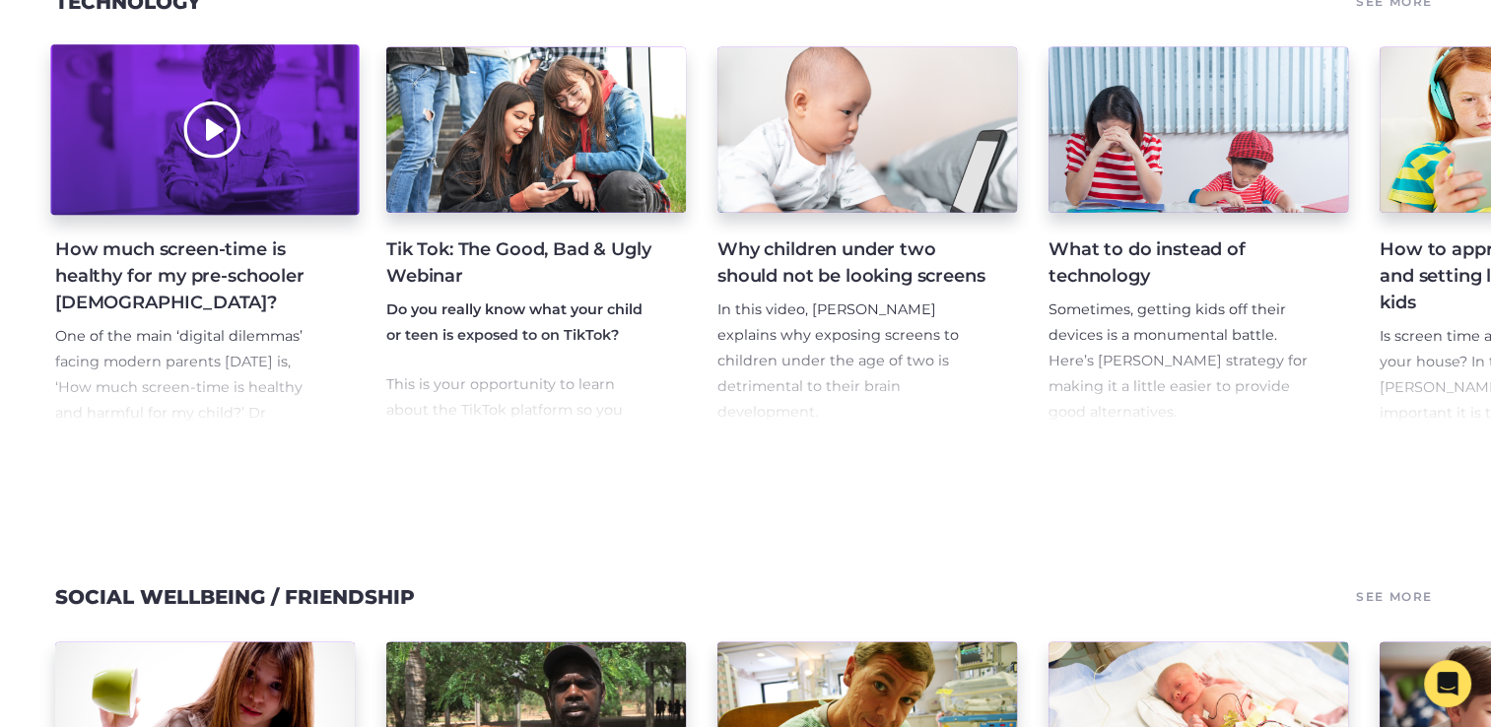
click at [223, 216] on div at bounding box center [204, 130] width 308 height 170
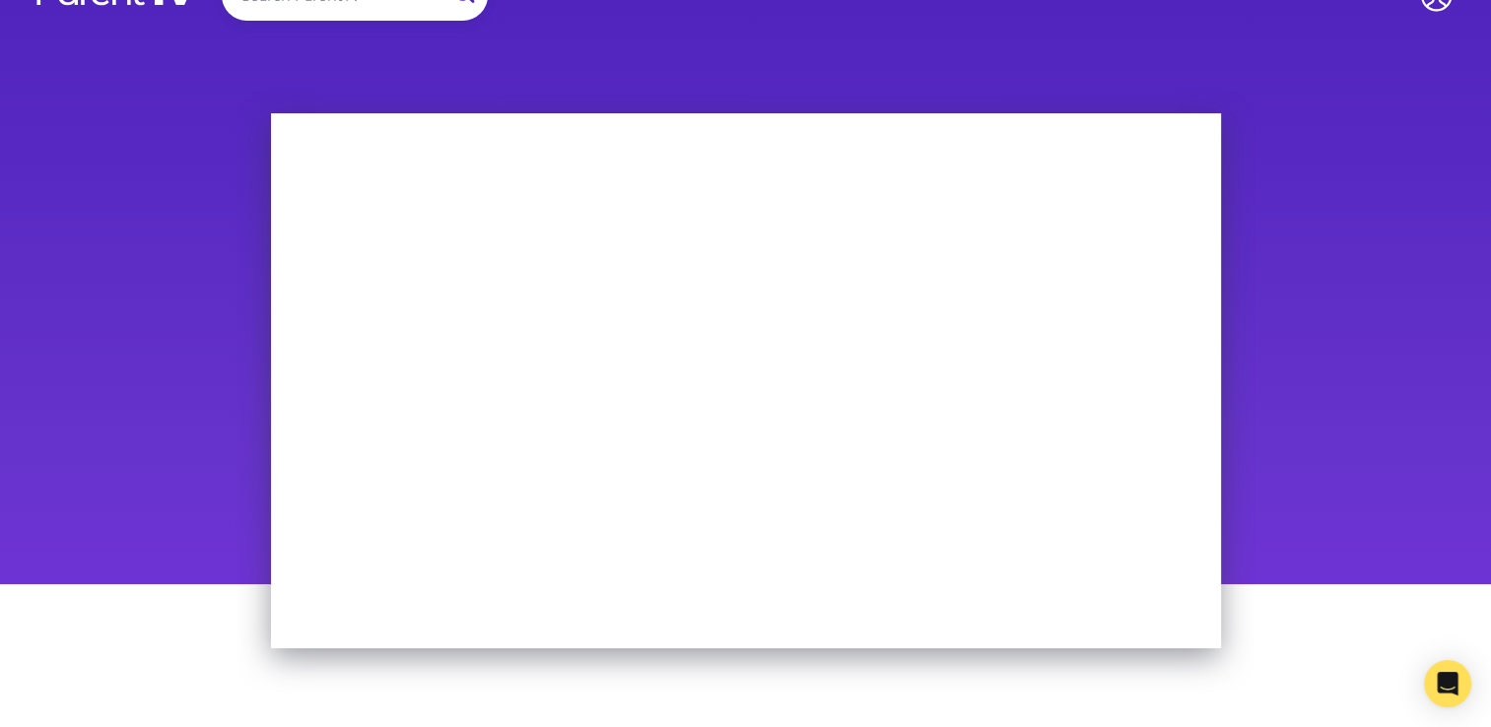
scroll to position [41, 0]
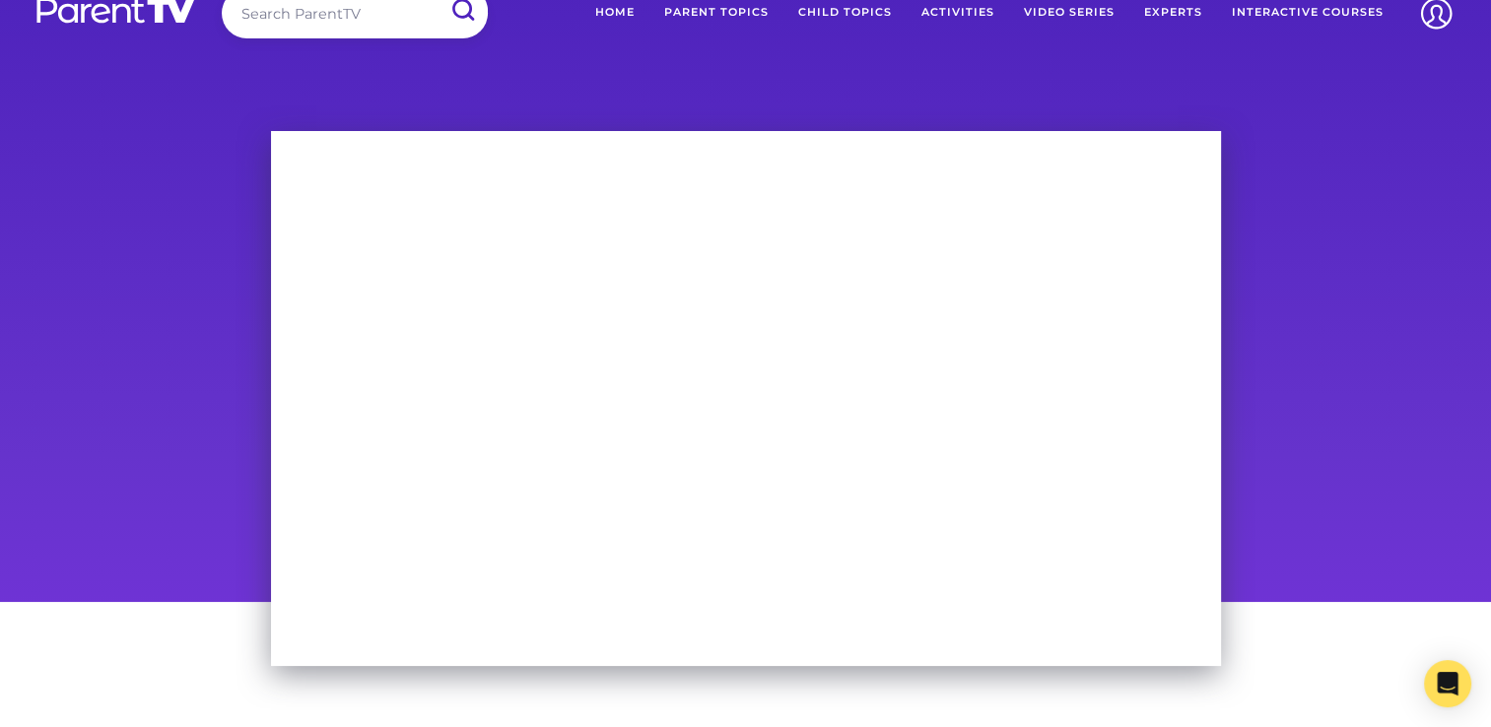
click at [862, 9] on link "Child Topics" at bounding box center [844, 12] width 123 height 49
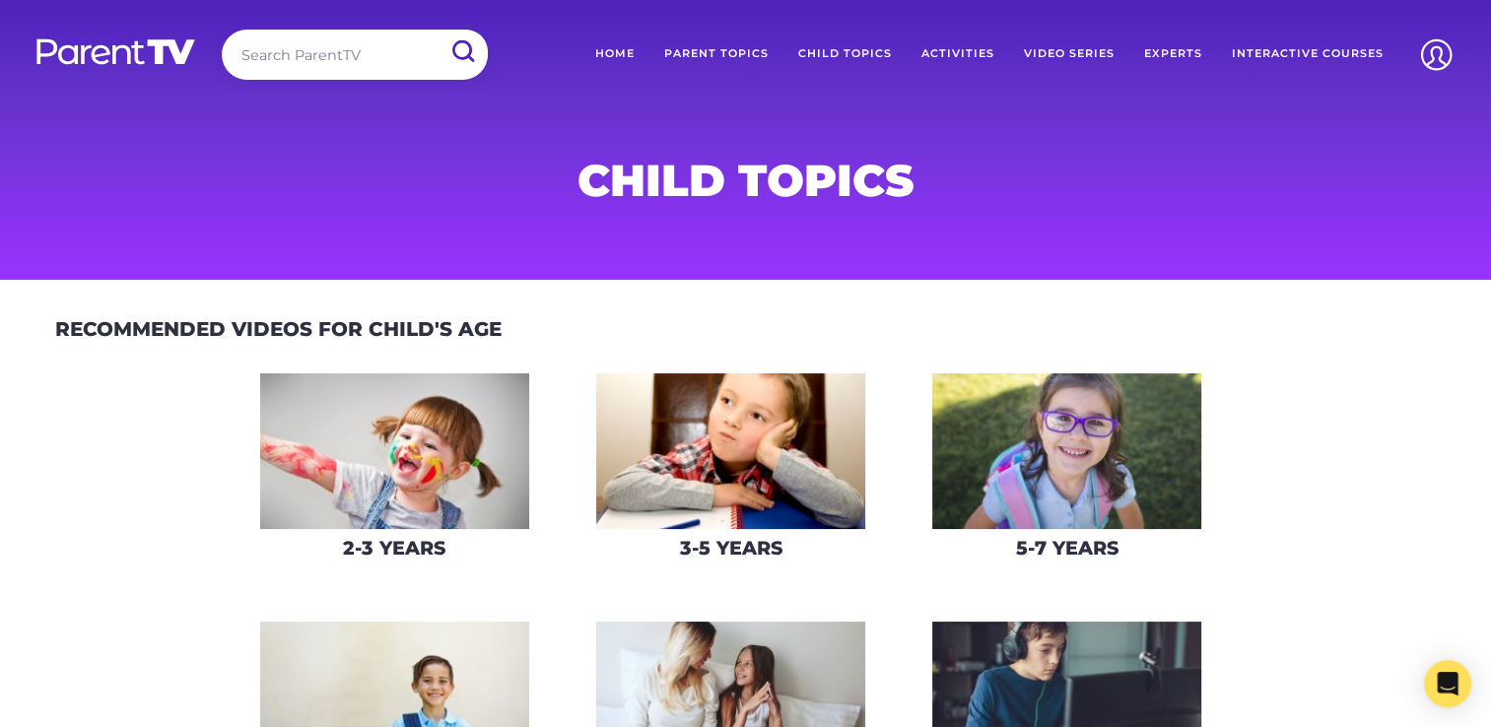
click at [725, 47] on link "Parent Topics" at bounding box center [716, 54] width 134 height 49
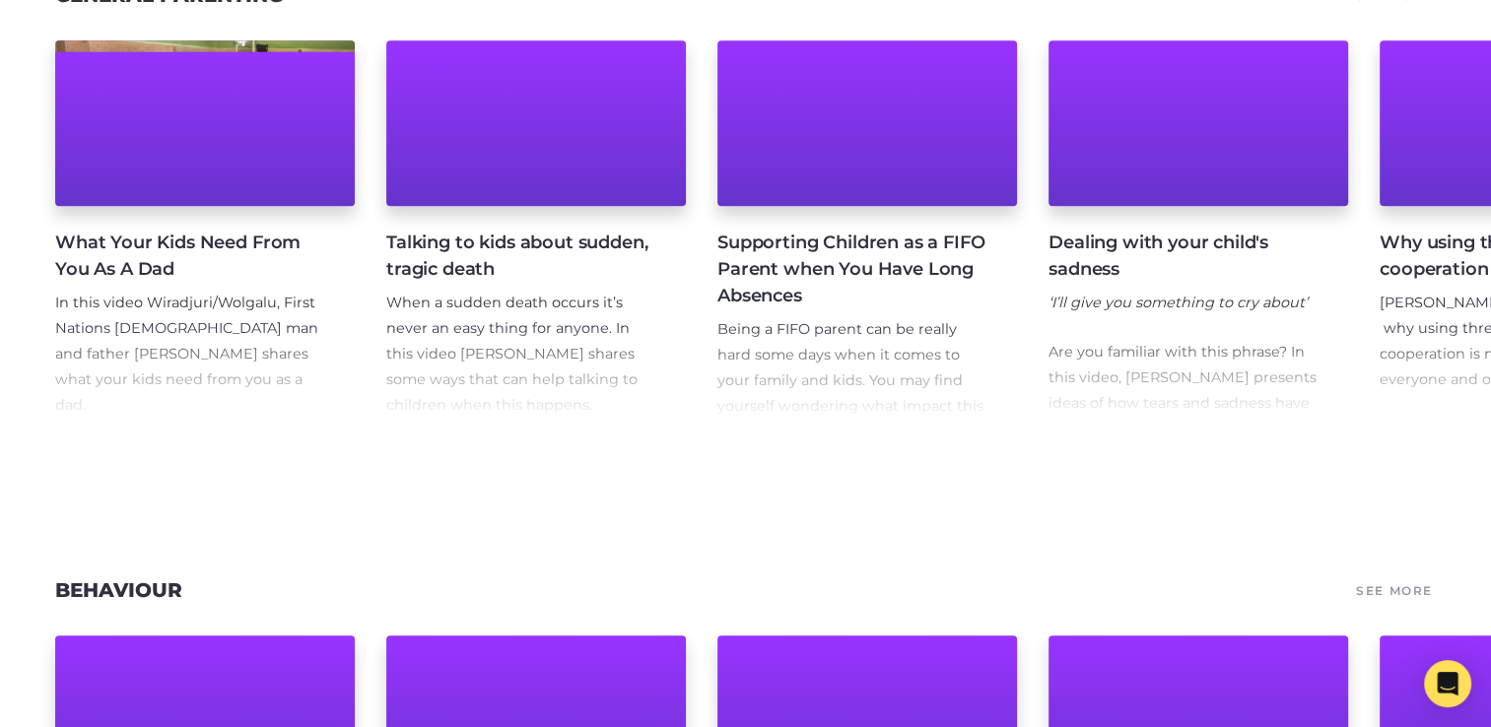
scroll to position [1417, 0]
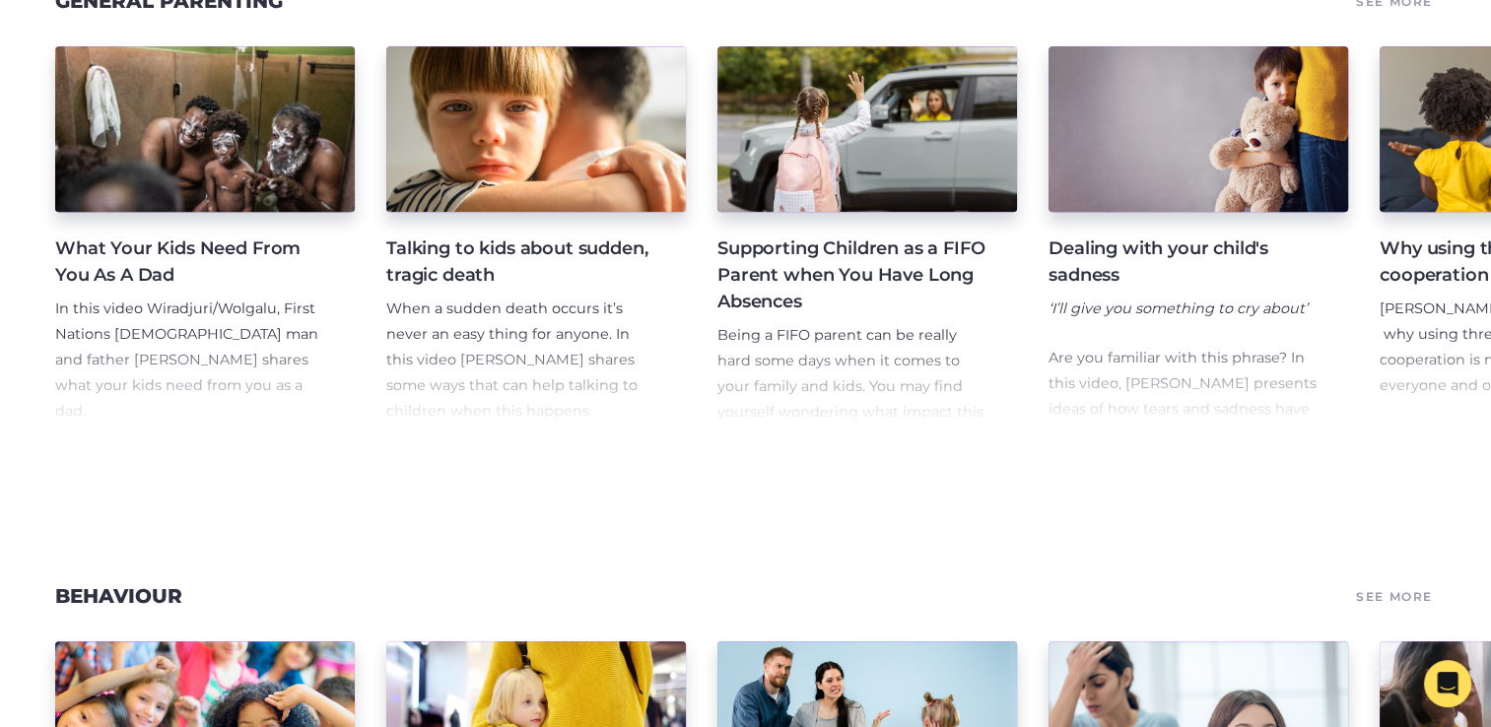
click at [725, 47] on div "What Your Kids Need From You As A Dad In this video Wiradjuri/Wolgalu, First Na…" at bounding box center [745, 240] width 1491 height 434
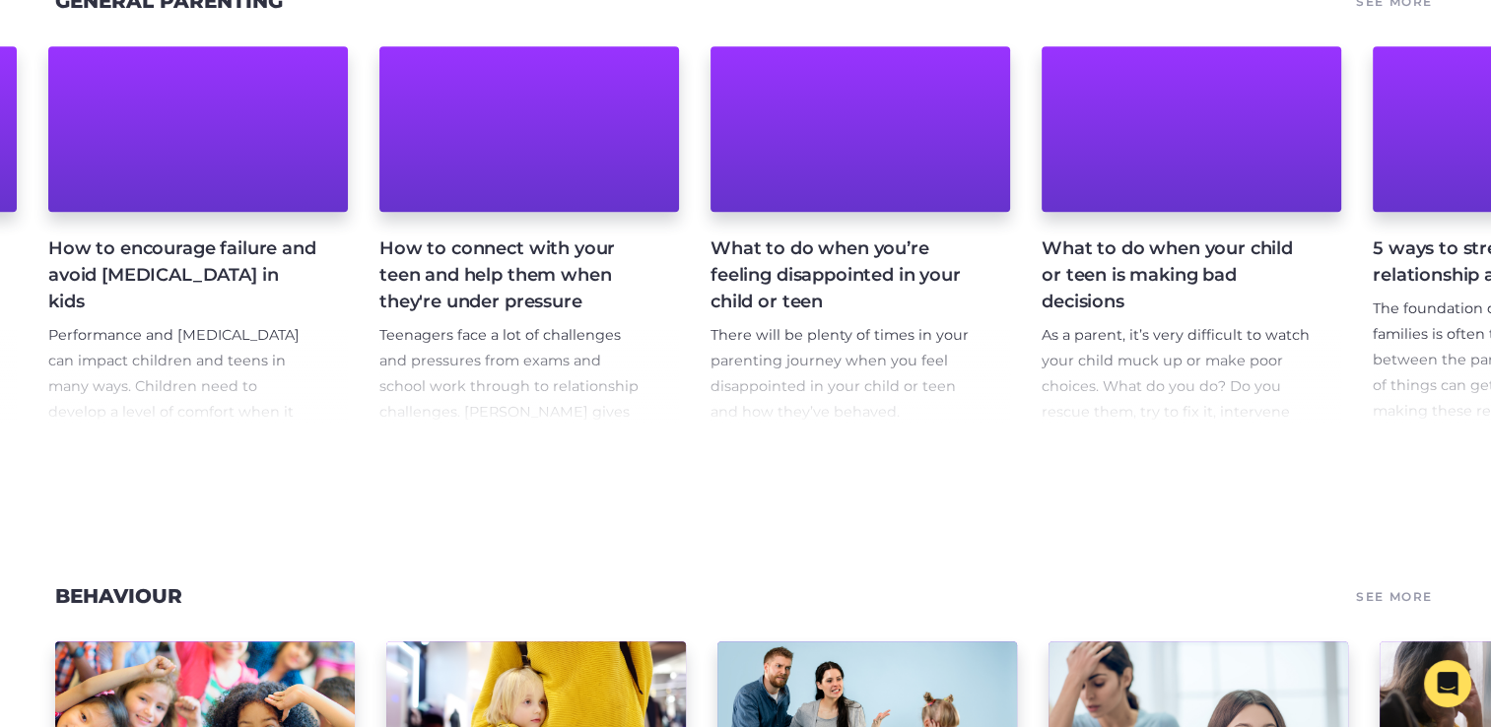
scroll to position [0, 22192]
